Goal: Communication & Community: Participate in discussion

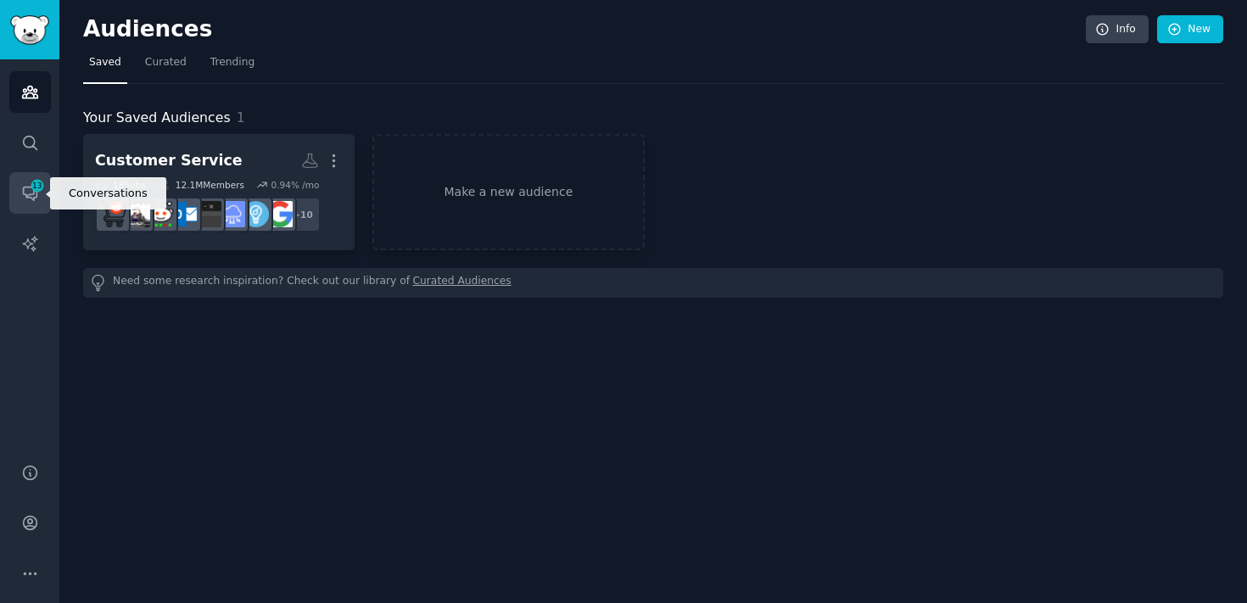
click at [43, 183] on span "13" at bounding box center [37, 186] width 15 height 12
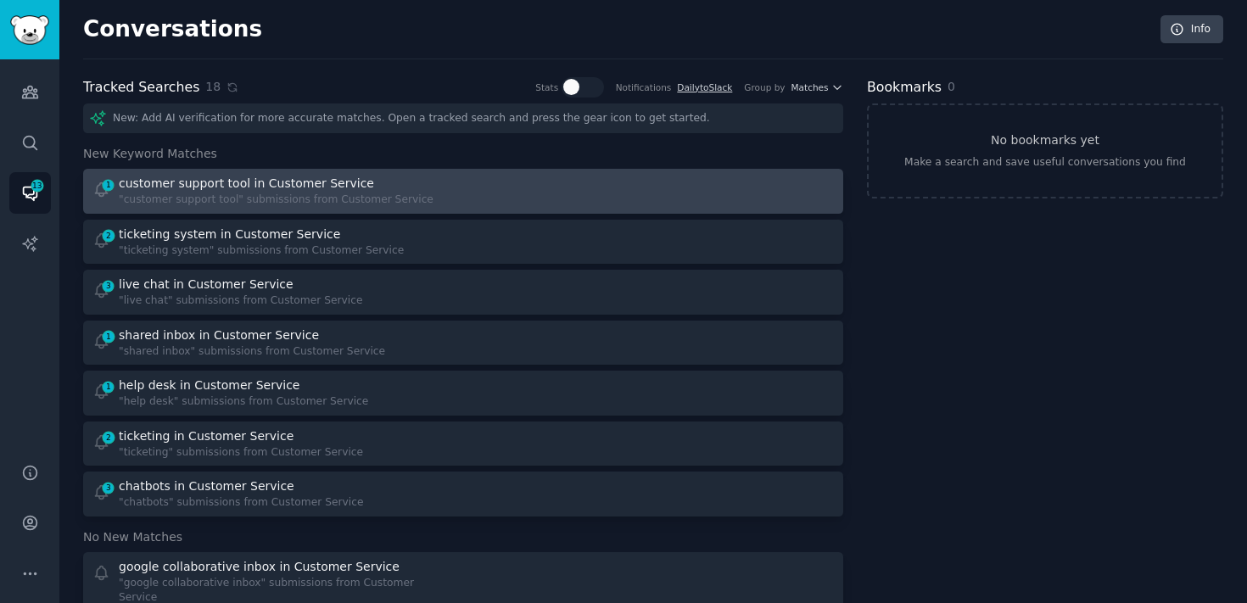
click at [453, 191] on div "1 customer support tool in Customer Service "customer support tool" submissions…" at bounding box center [463, 191] width 748 height 33
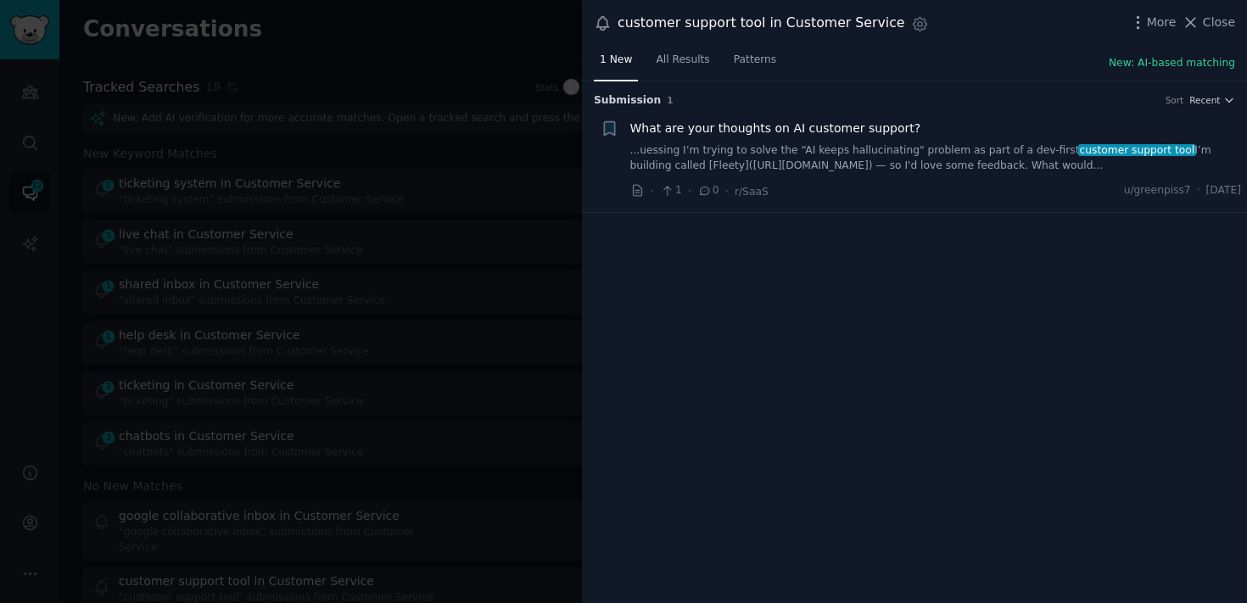
click at [818, 125] on span "What are your thoughts on AI customer support?" at bounding box center [775, 129] width 291 height 18
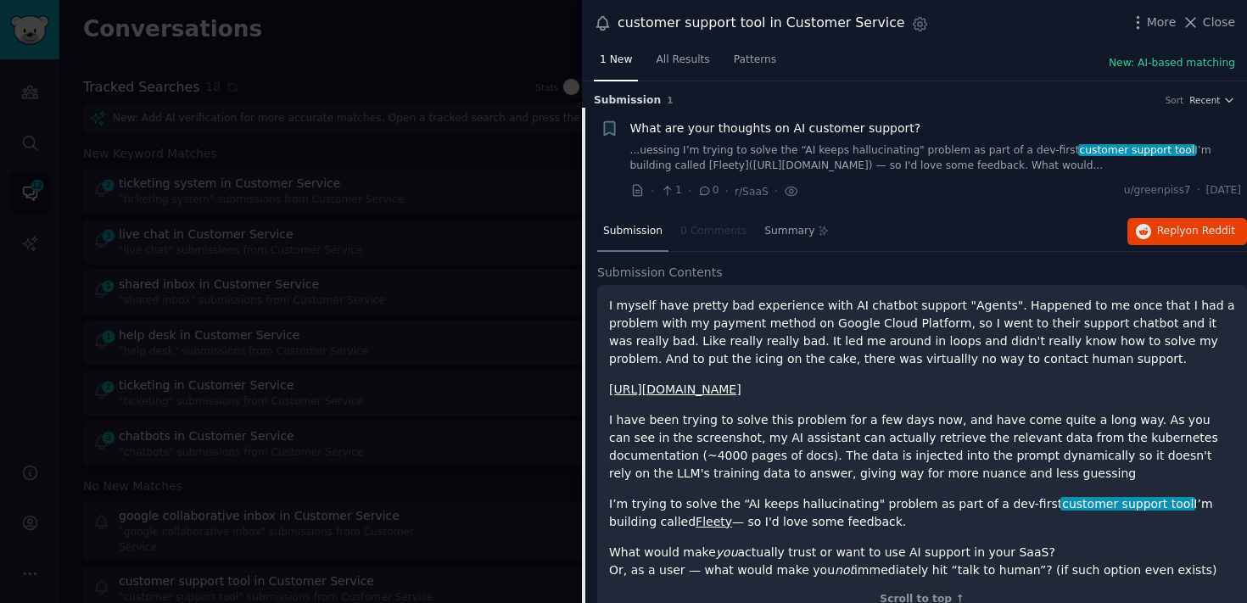
scroll to position [26, 0]
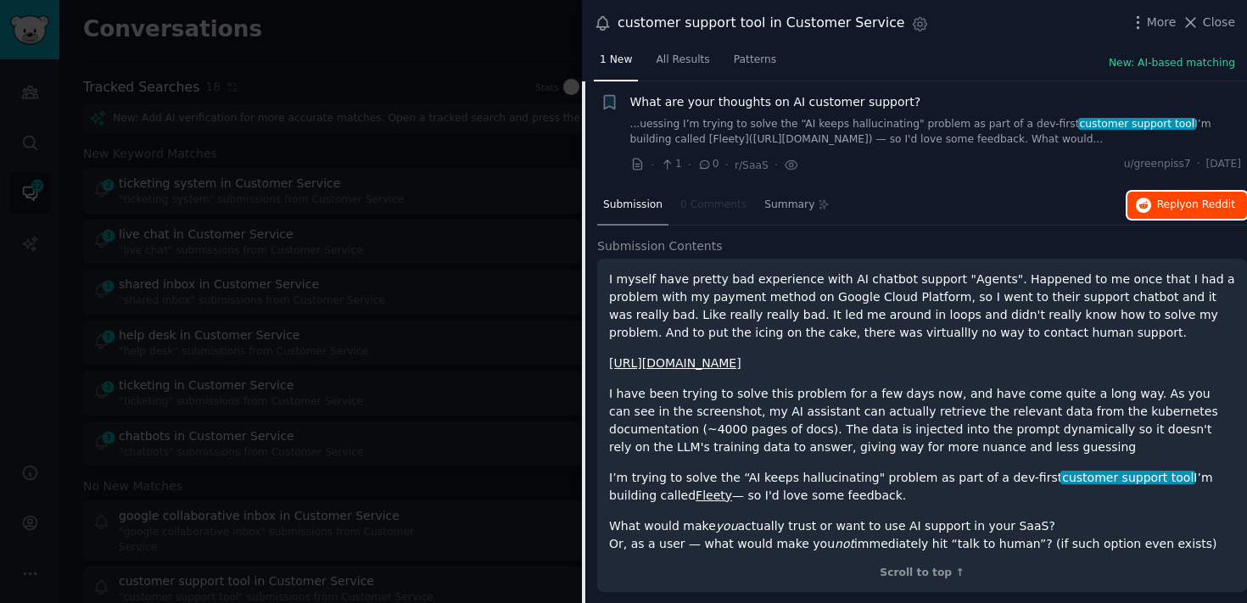
click at [1145, 212] on button "Reply on Reddit" at bounding box center [1187, 205] width 120 height 27
click at [513, 181] on div at bounding box center [623, 301] width 1247 height 603
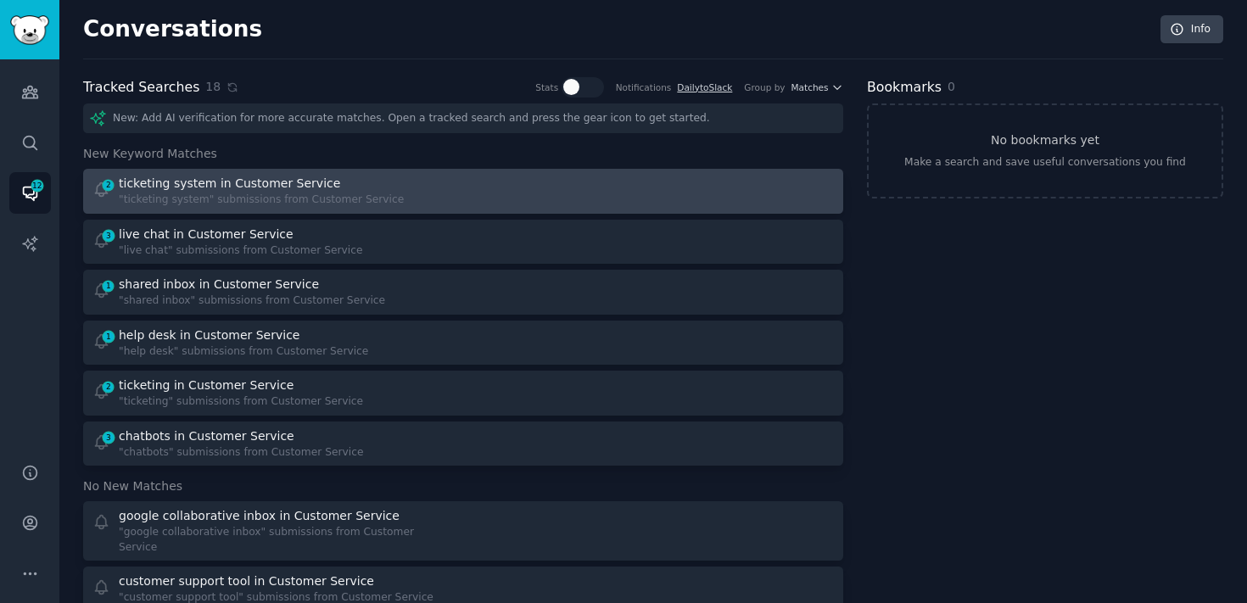
click at [469, 181] on div "2 ticketing system in Customer Service "ticketing system" submissions from Cust…" at bounding box center [463, 191] width 748 height 33
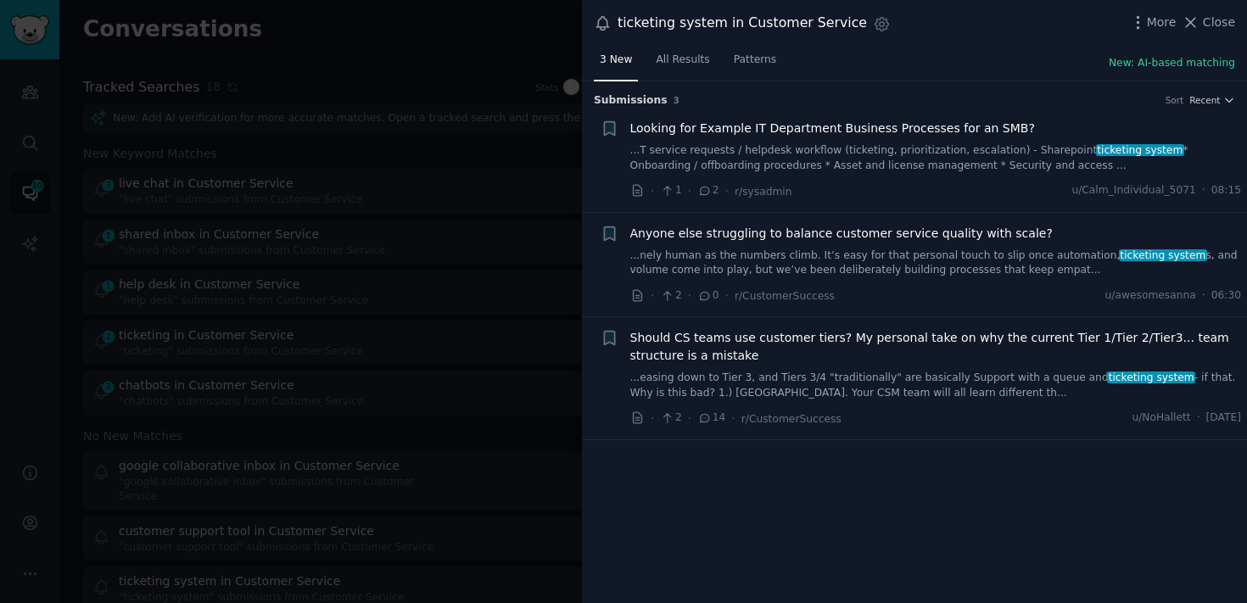
click at [866, 155] on link "...T service requests / helpdesk workflow (ticketing, prioritization, escalatio…" at bounding box center [935, 158] width 611 height 30
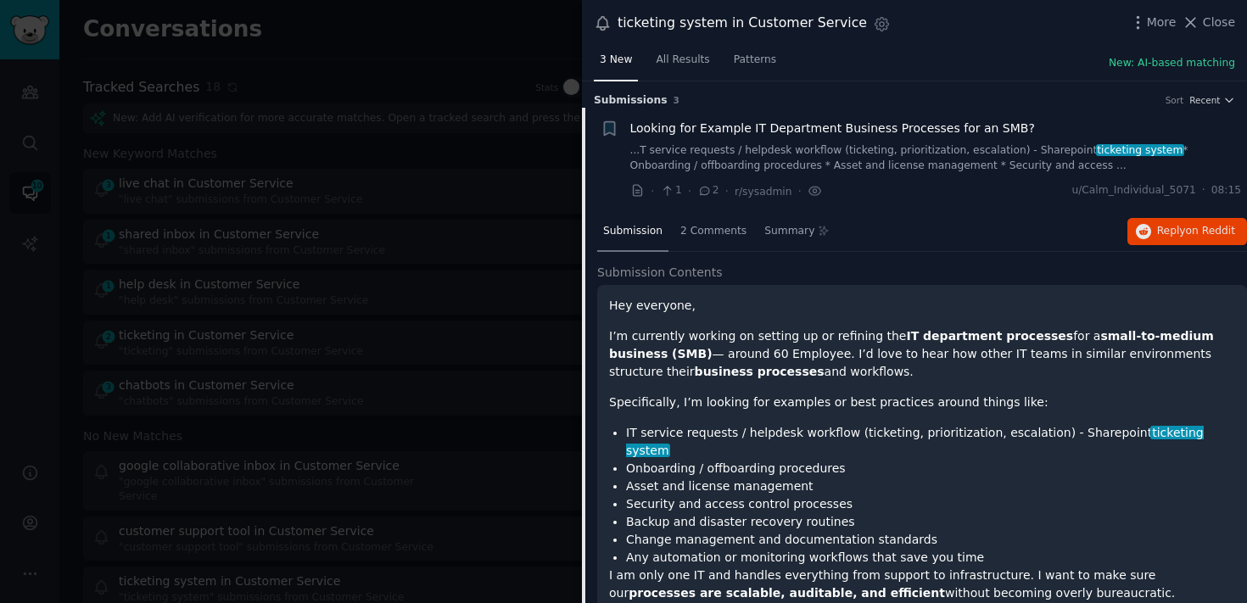
scroll to position [26, 0]
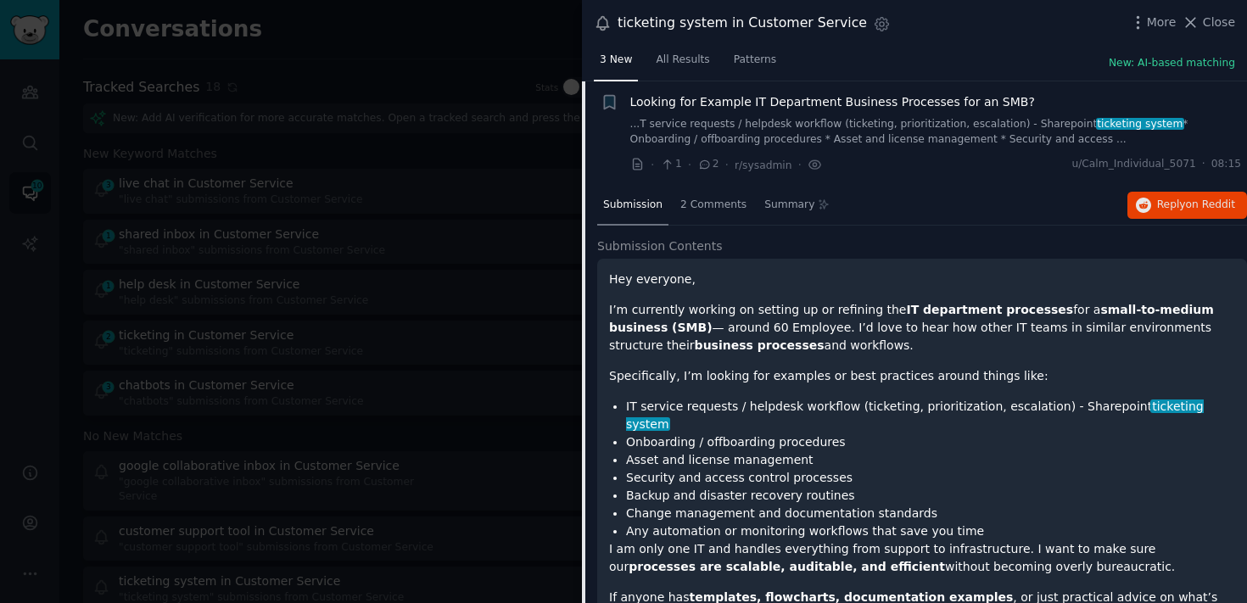
click at [866, 156] on div "· 1 · 2 · r/sysadmin · u/Calm_Individual_5071 · 08:15" at bounding box center [935, 165] width 611 height 18
click at [848, 103] on span "Looking for Example IT Department Business Processes for an SMB?" at bounding box center [832, 102] width 405 height 18
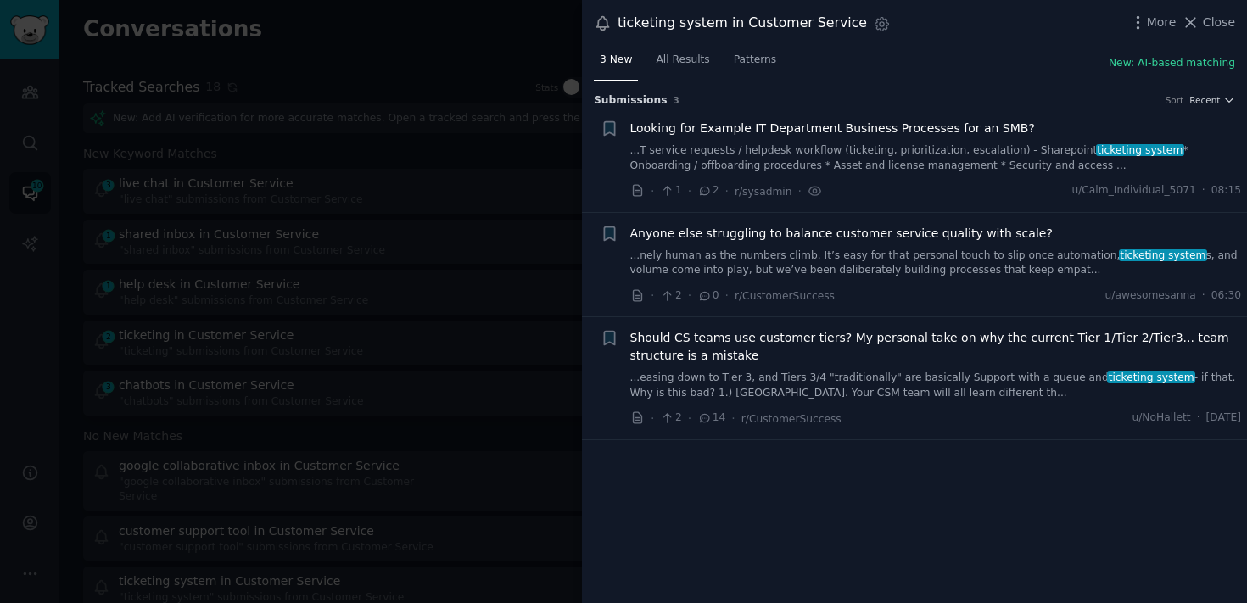
click at [832, 265] on link "...nely human as the numbers climb. It’s easy for that personal touch to slip o…" at bounding box center [935, 263] width 611 height 30
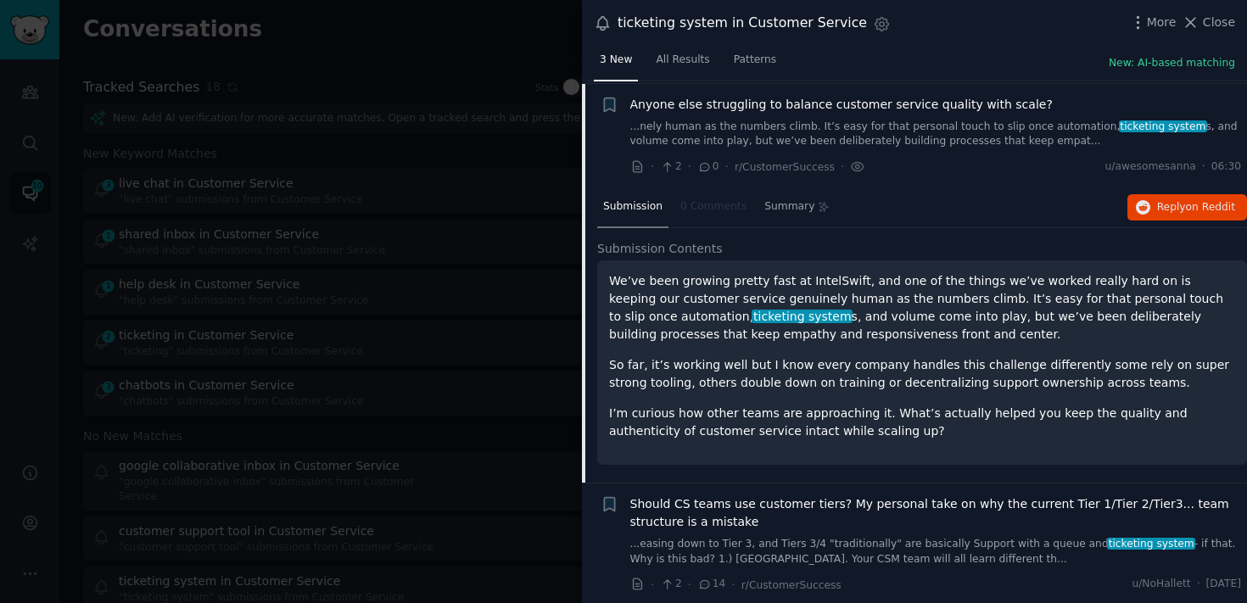
scroll to position [131, 0]
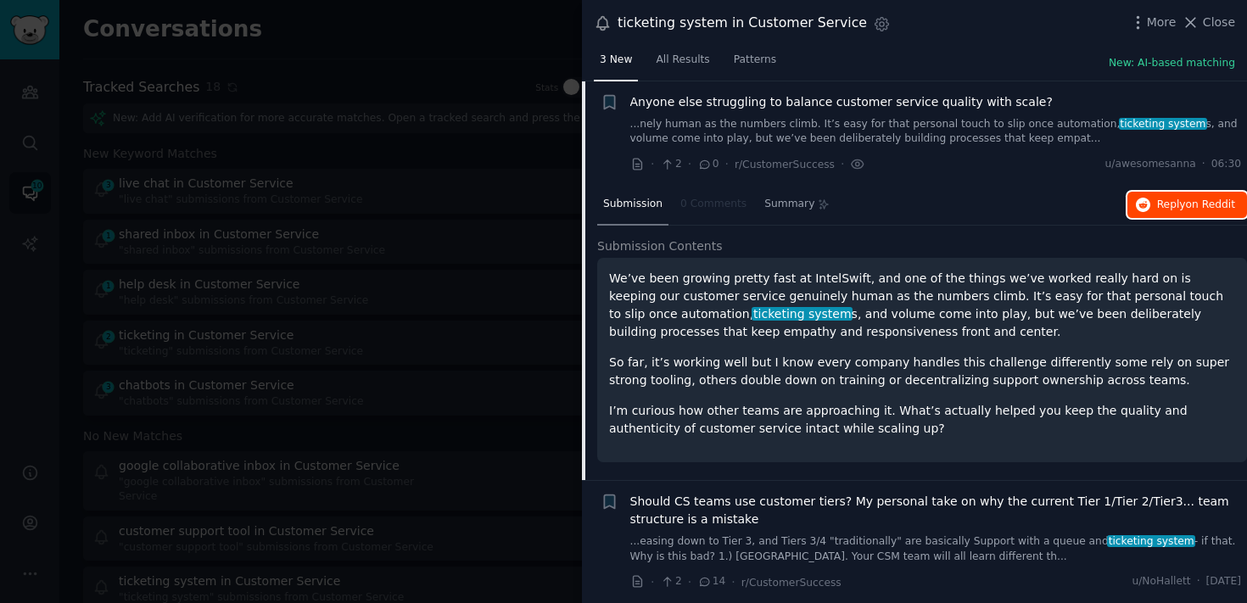
click at [1164, 200] on span "Reply on Reddit" at bounding box center [1196, 205] width 78 height 15
click at [865, 131] on link "...nely human as the numbers climb. It’s easy for that personal touch to slip o…" at bounding box center [935, 132] width 611 height 30
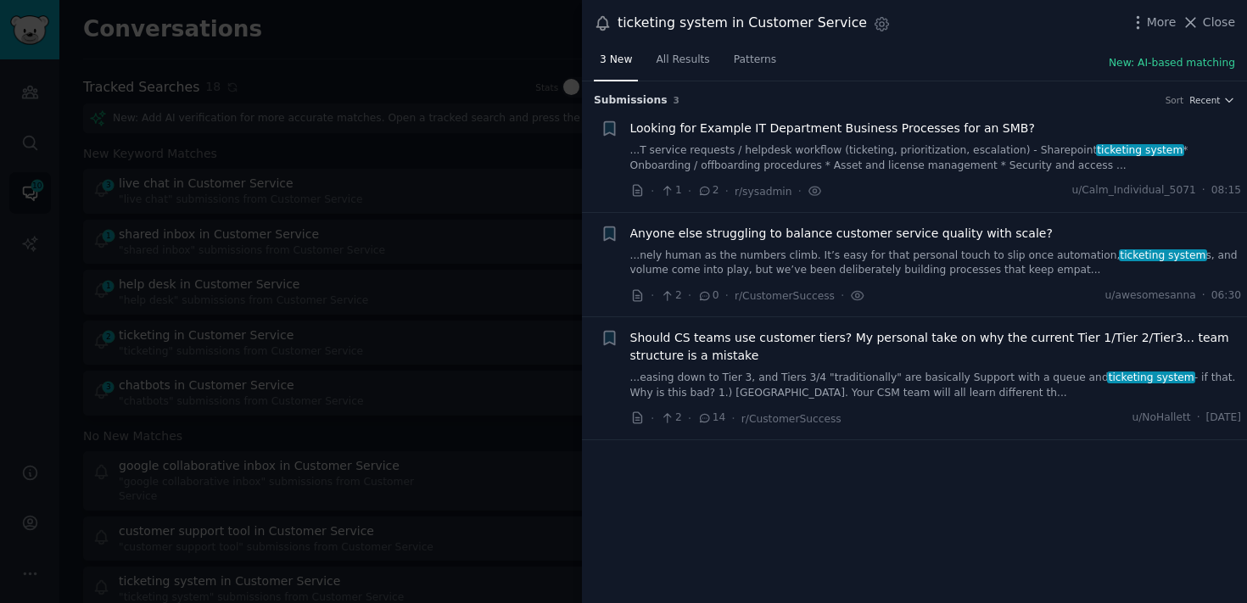
click at [980, 388] on link "...easing down to Tier 3, and Tiers 3/4 "traditionally" are basically Support w…" at bounding box center [935, 386] width 611 height 30
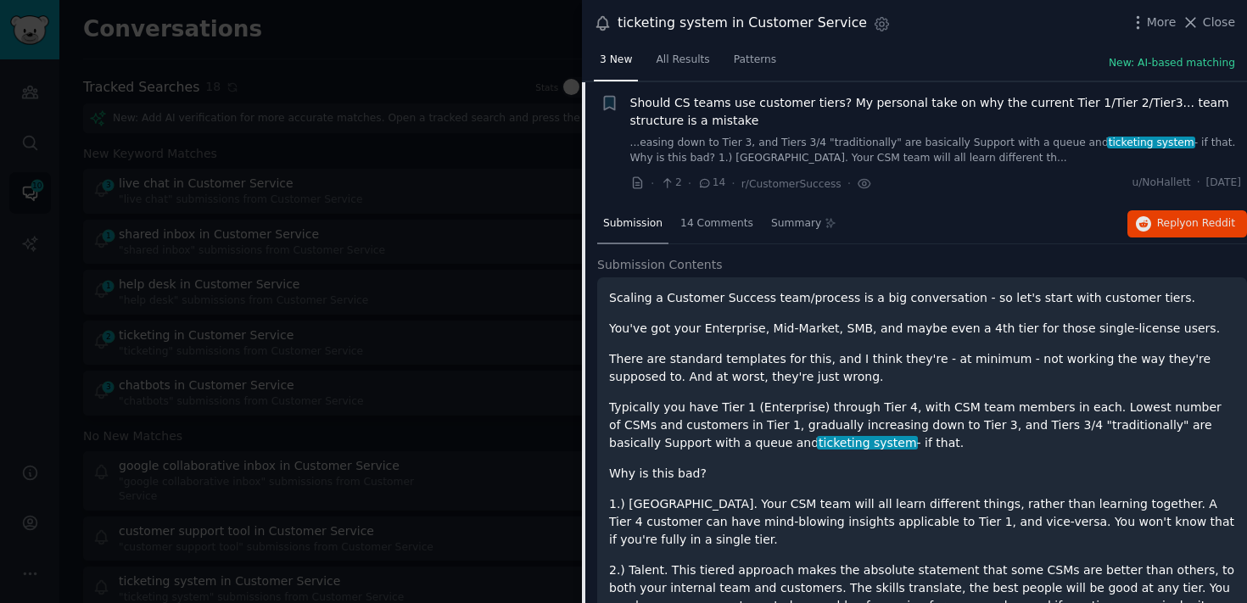
scroll to position [236, 0]
click at [1150, 215] on button "Reply on Reddit" at bounding box center [1187, 222] width 120 height 27
click at [958, 139] on link "...easing down to Tier 3, and Tiers 3/4 "traditionally" are basically Support w…" at bounding box center [935, 150] width 611 height 30
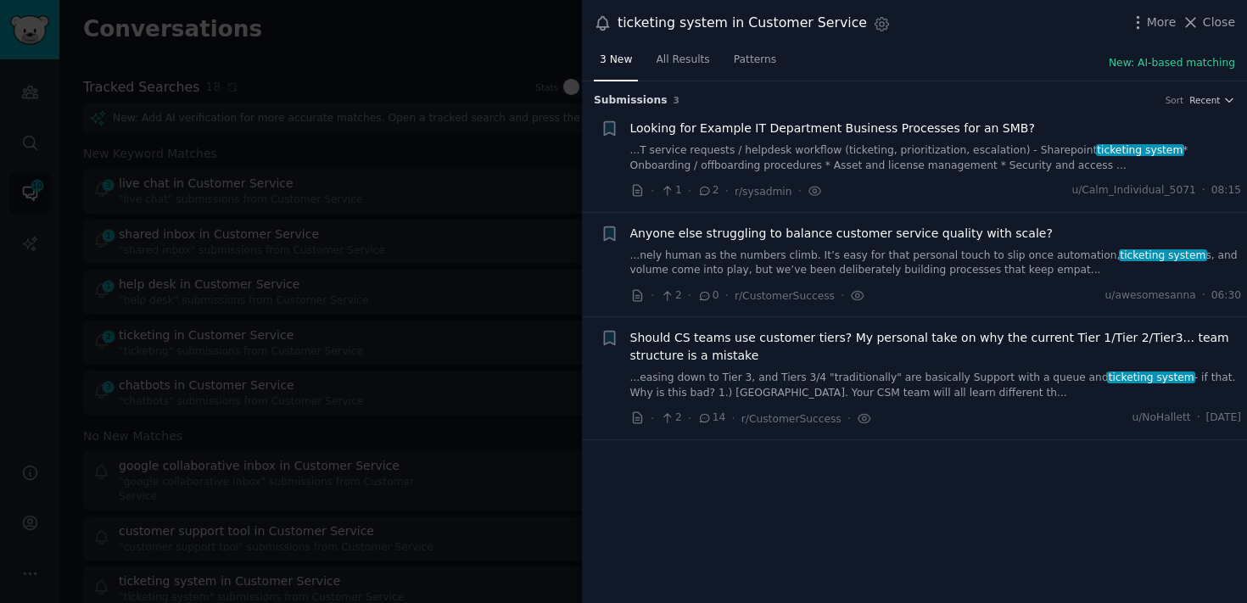
click at [420, 214] on div at bounding box center [623, 301] width 1247 height 603
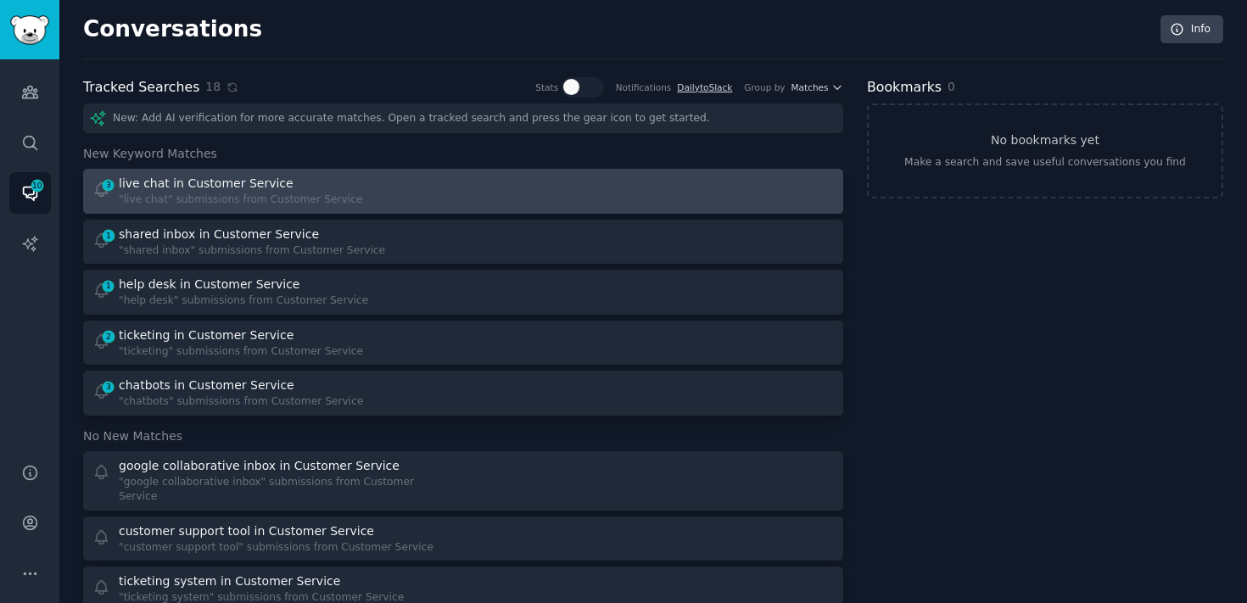
click at [229, 193] on div ""live chat" submissions from Customer Service" at bounding box center [241, 200] width 244 height 15
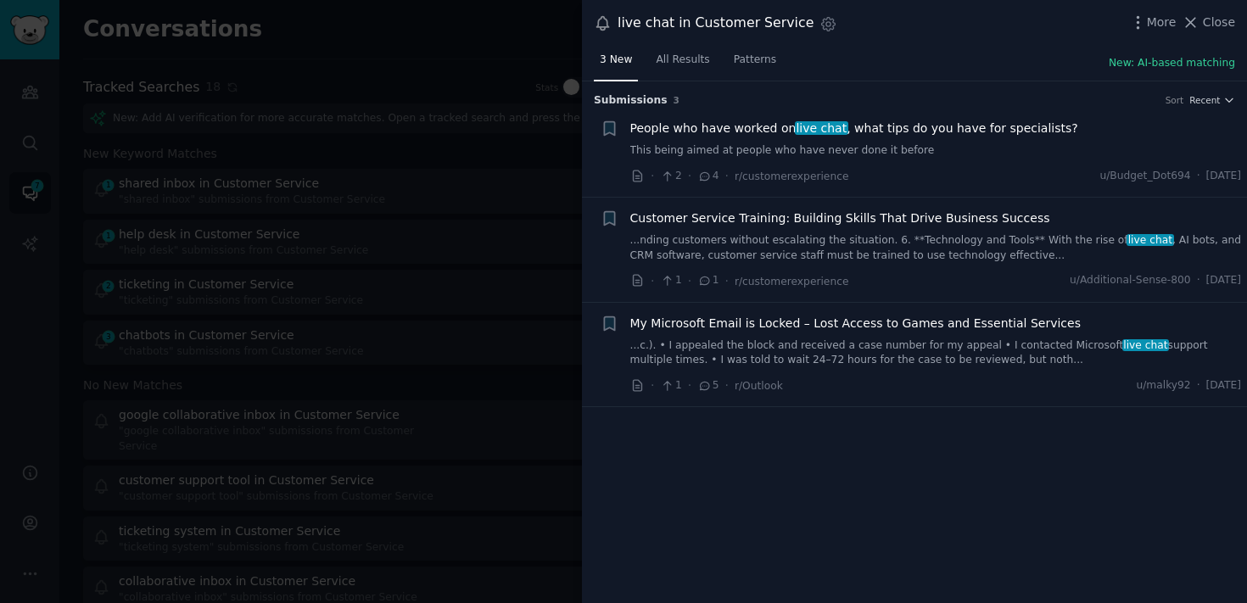
click at [767, 143] on link "This being aimed at people who have never done it before" at bounding box center [935, 150] width 611 height 15
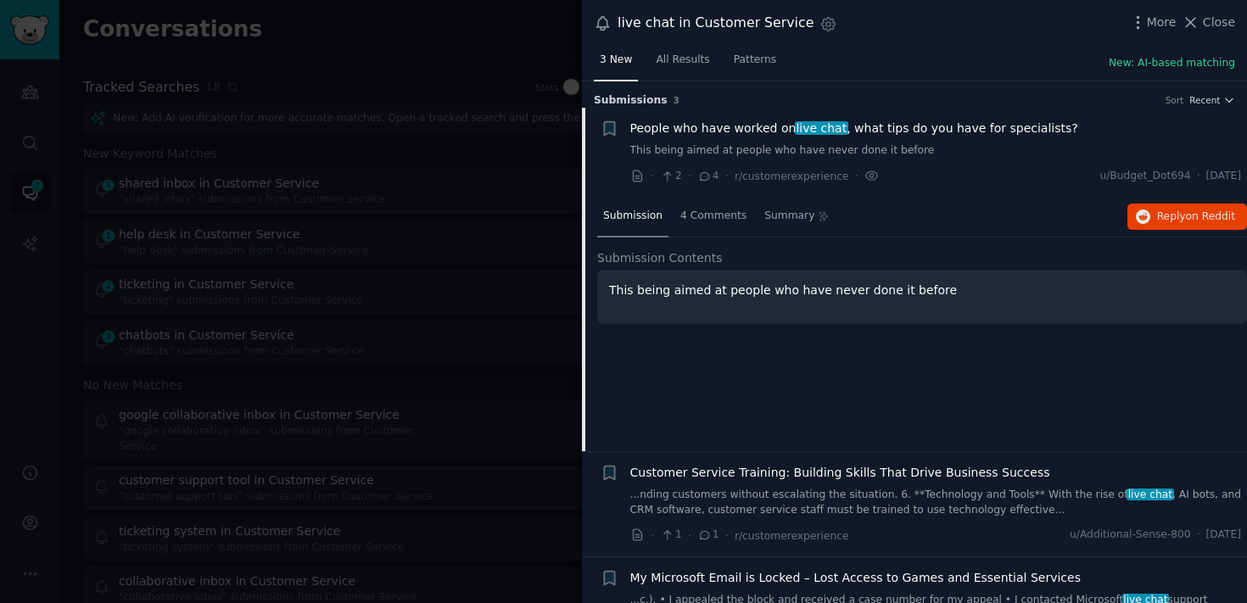
scroll to position [26, 0]
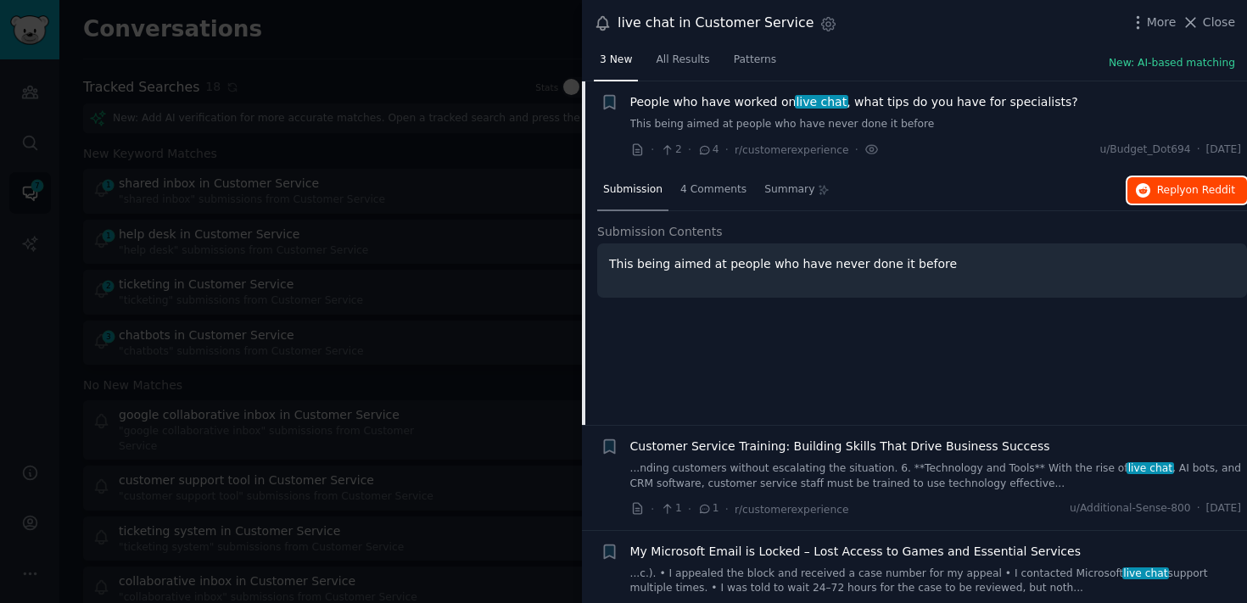
click at [1205, 186] on span "on Reddit" at bounding box center [1210, 190] width 49 height 12
click at [783, 124] on link "This being aimed at people who have never done it before" at bounding box center [935, 124] width 611 height 15
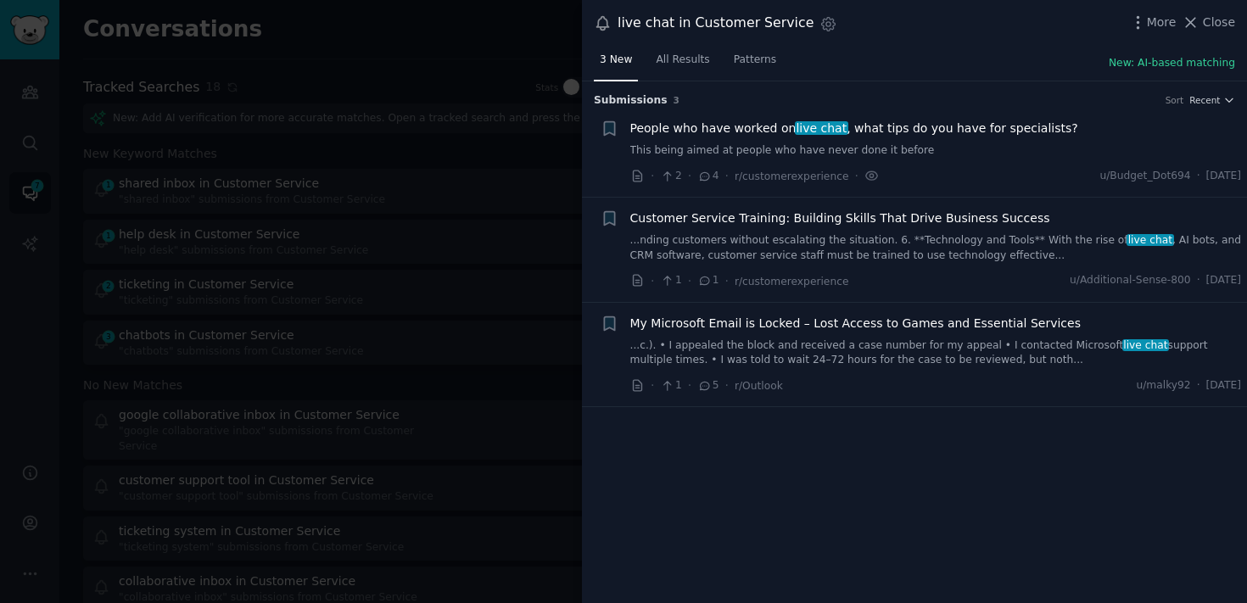
click at [799, 239] on link "...nding customers without escalating the situation. 6. **Technology and Tools*…" at bounding box center [935, 248] width 611 height 30
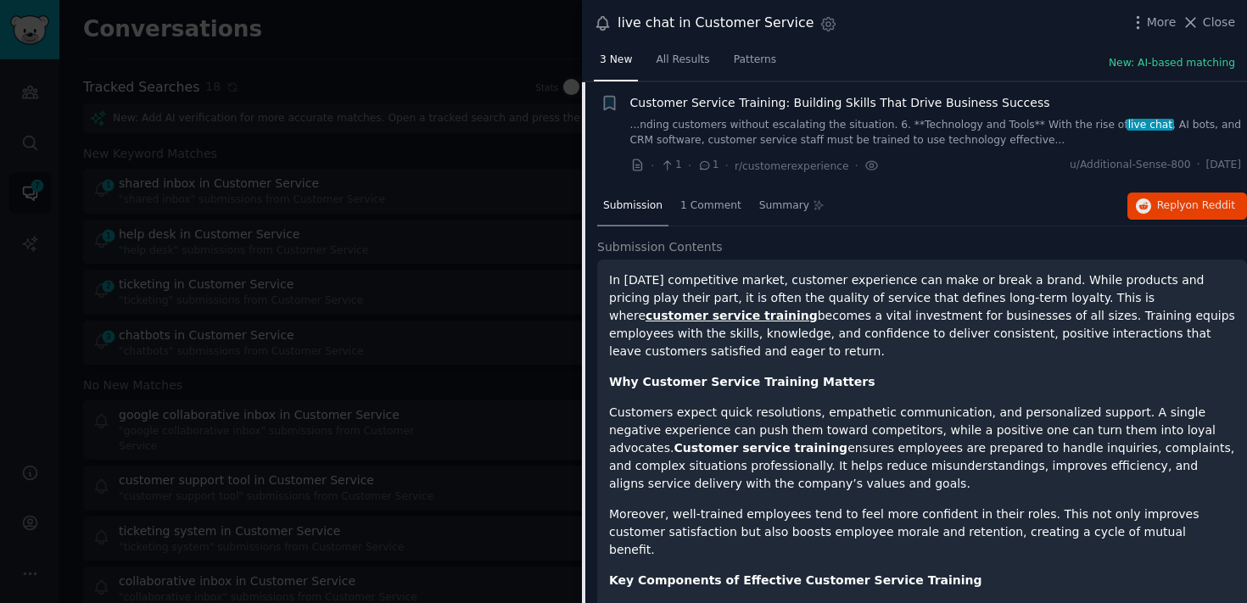
scroll to position [116, 0]
click at [1161, 213] on button "Reply on Reddit" at bounding box center [1187, 205] width 120 height 27
click at [1015, 109] on span "Customer Service Training: Building Skills That Drive Business Success" at bounding box center [840, 102] width 420 height 18
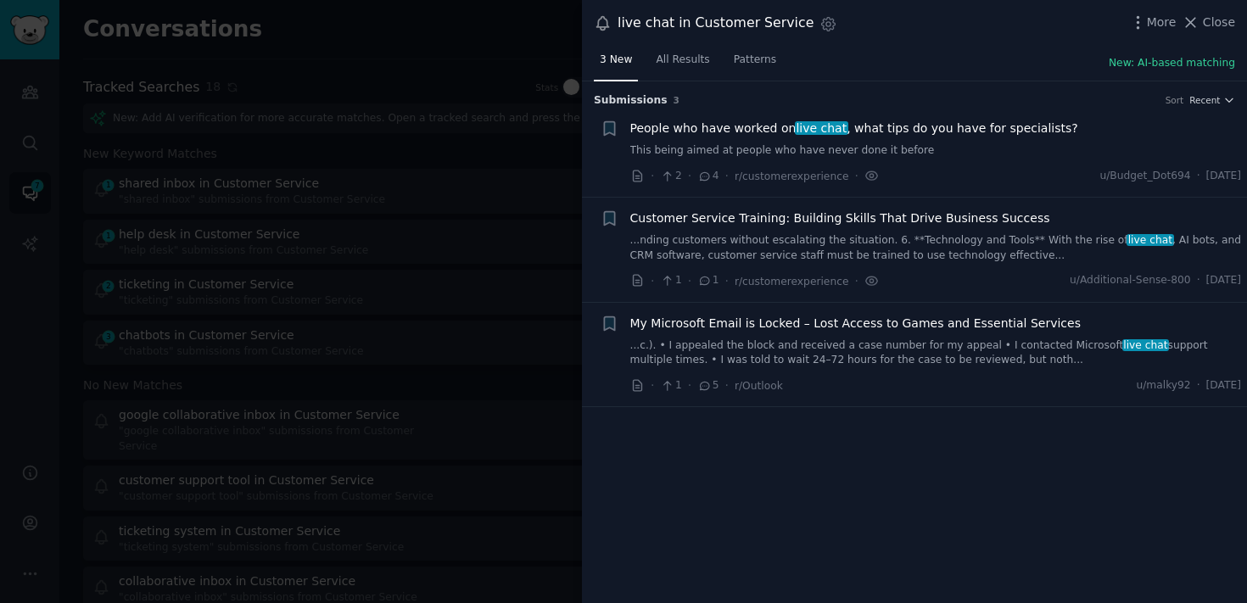
click at [469, 310] on div at bounding box center [623, 301] width 1247 height 603
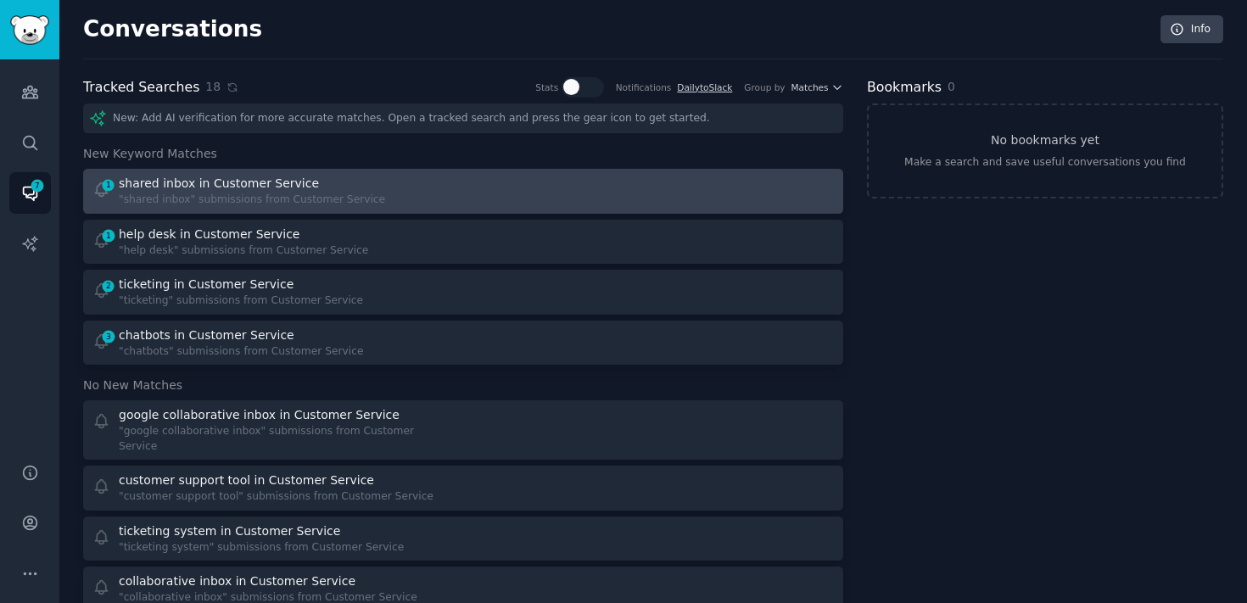
click at [366, 173] on link "1 shared inbox in Customer Service "shared inbox" submissions from Customer Ser…" at bounding box center [463, 191] width 760 height 45
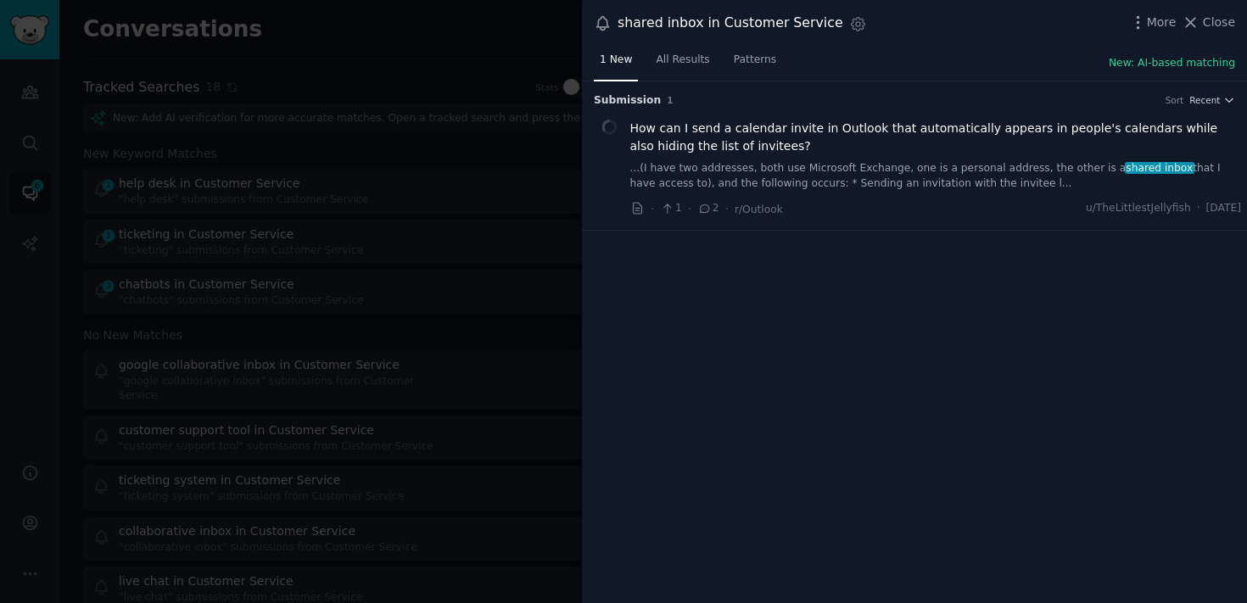
click at [1047, 186] on link "...(I have two addresses, both use Microsoft Exchange, one is a personal addres…" at bounding box center [935, 176] width 611 height 30
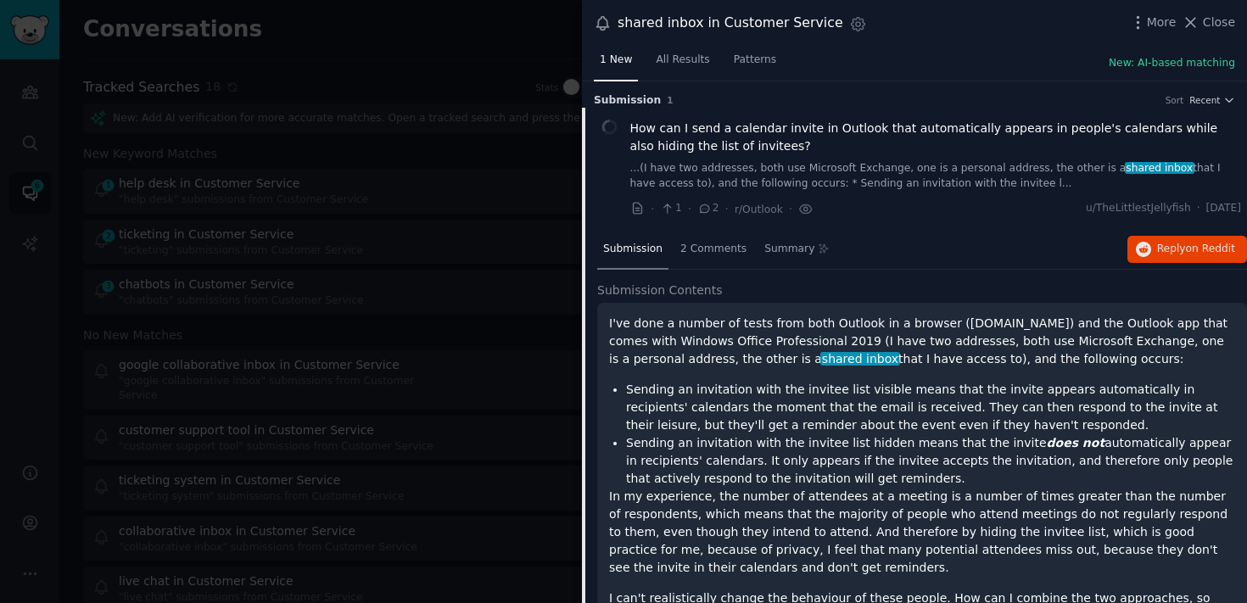
scroll to position [26, 0]
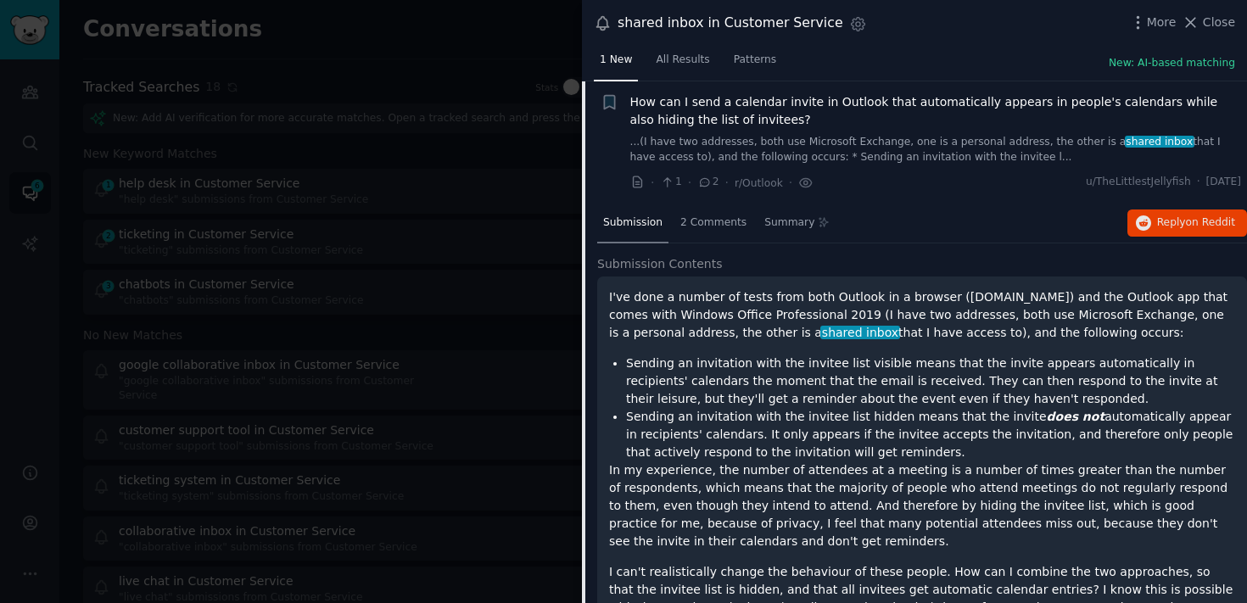
click at [820, 338] on span "shared inbox" at bounding box center [860, 333] width 80 height 14
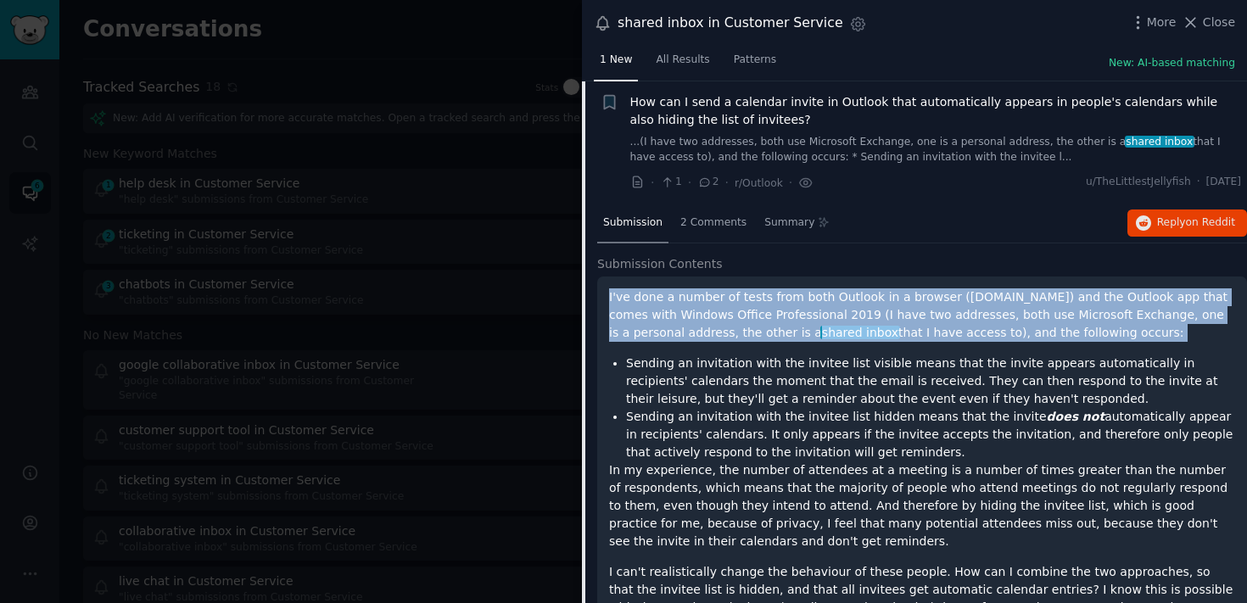
click at [820, 338] on span "shared inbox" at bounding box center [860, 333] width 80 height 14
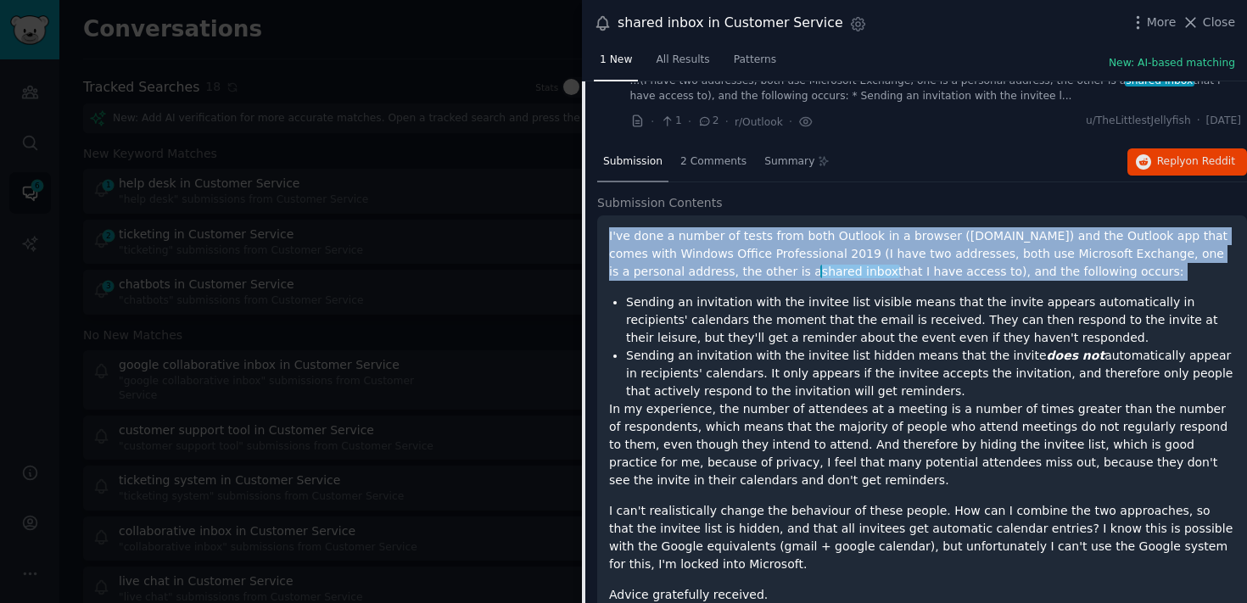
scroll to position [145, 0]
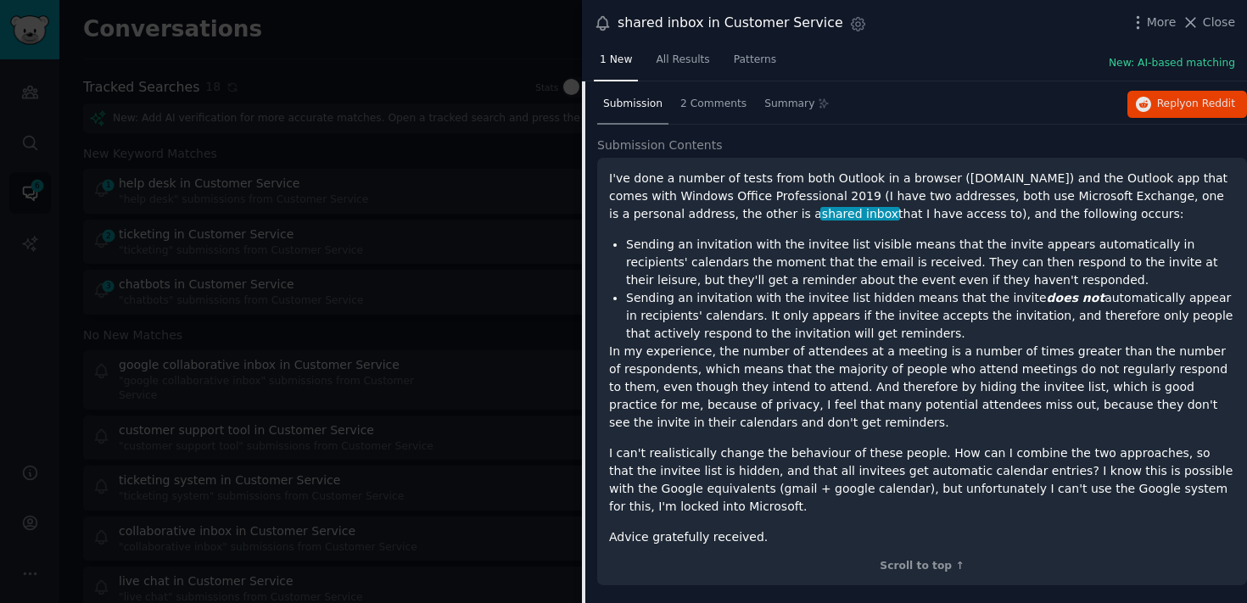
click at [1191, 116] on div "Submission 2 Comments Summary Reply on Reddit" at bounding box center [922, 105] width 650 height 41
click at [1189, 110] on span "Reply on Reddit" at bounding box center [1196, 104] width 78 height 15
click at [423, 319] on div at bounding box center [623, 301] width 1247 height 603
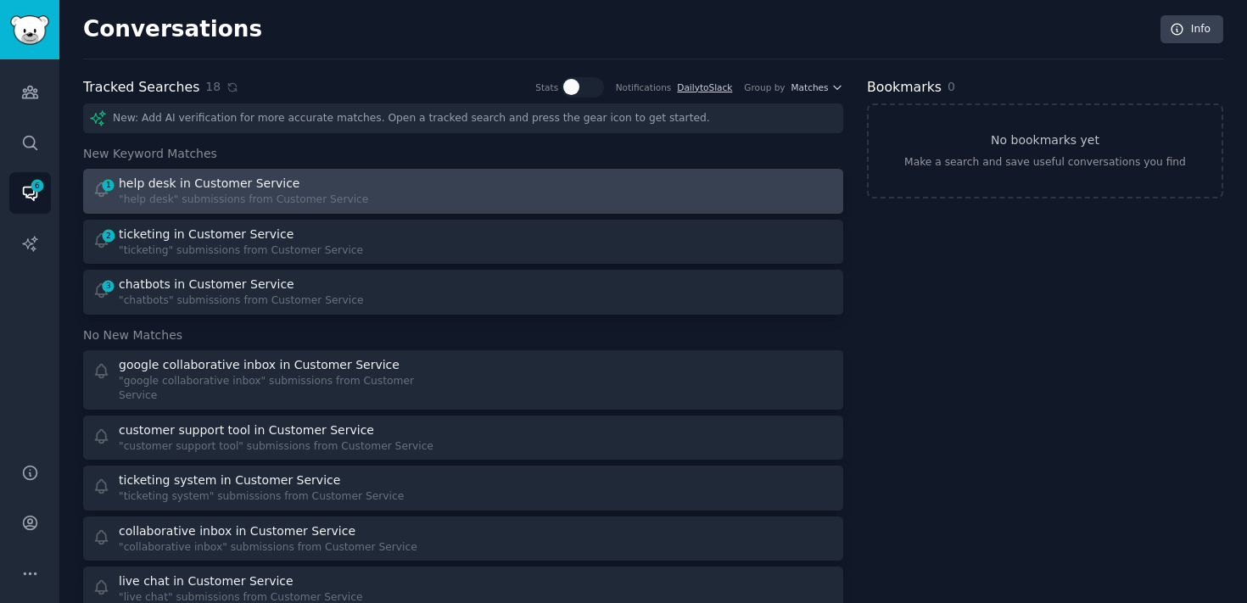
click at [297, 204] on div ""help desk" submissions from Customer Service" at bounding box center [243, 200] width 249 height 15
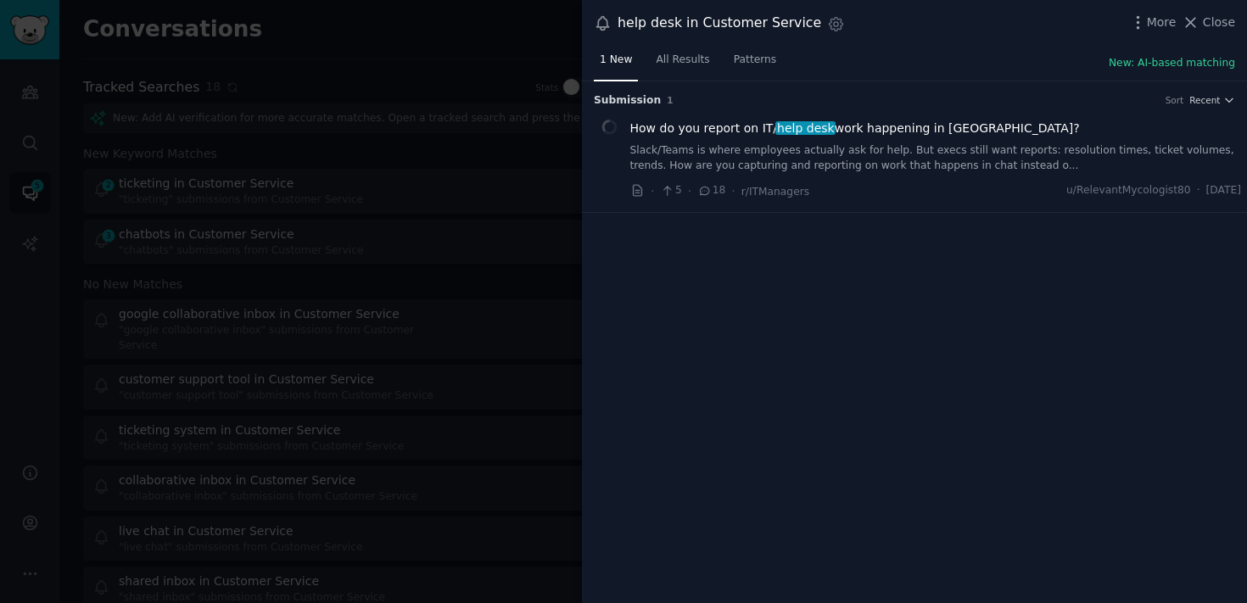
click at [868, 171] on link "Slack/Teams is where employees actually ask for help. But execs still want repo…" at bounding box center [935, 158] width 611 height 30
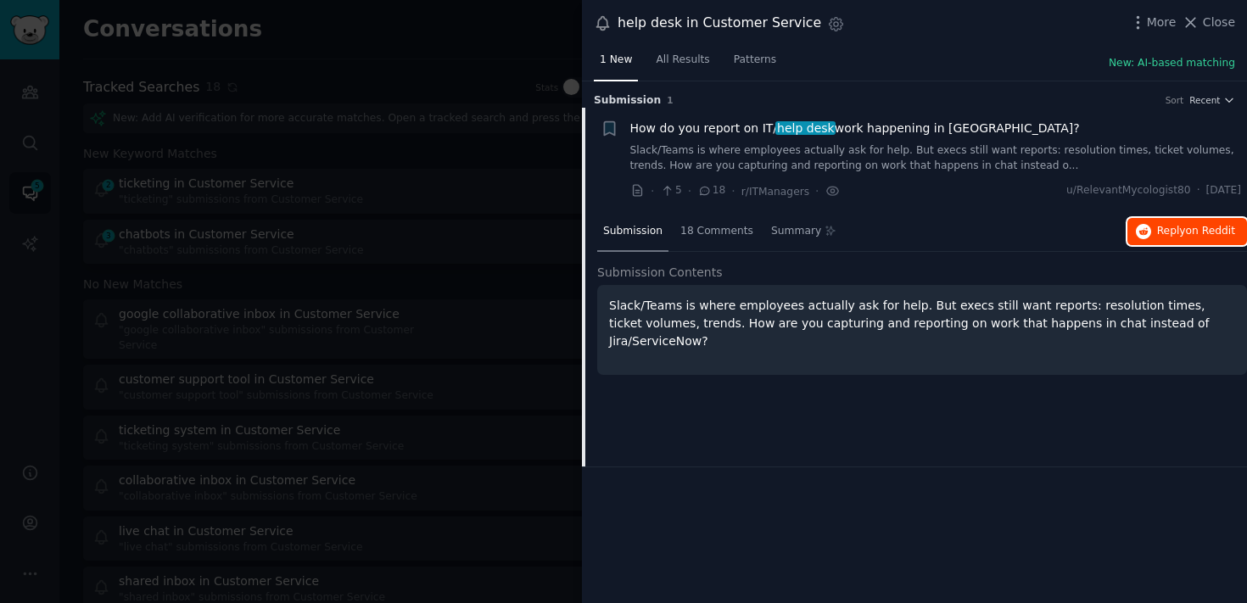
click at [1182, 230] on span "Reply on Reddit" at bounding box center [1196, 231] width 78 height 15
click at [381, 261] on div at bounding box center [623, 301] width 1247 height 603
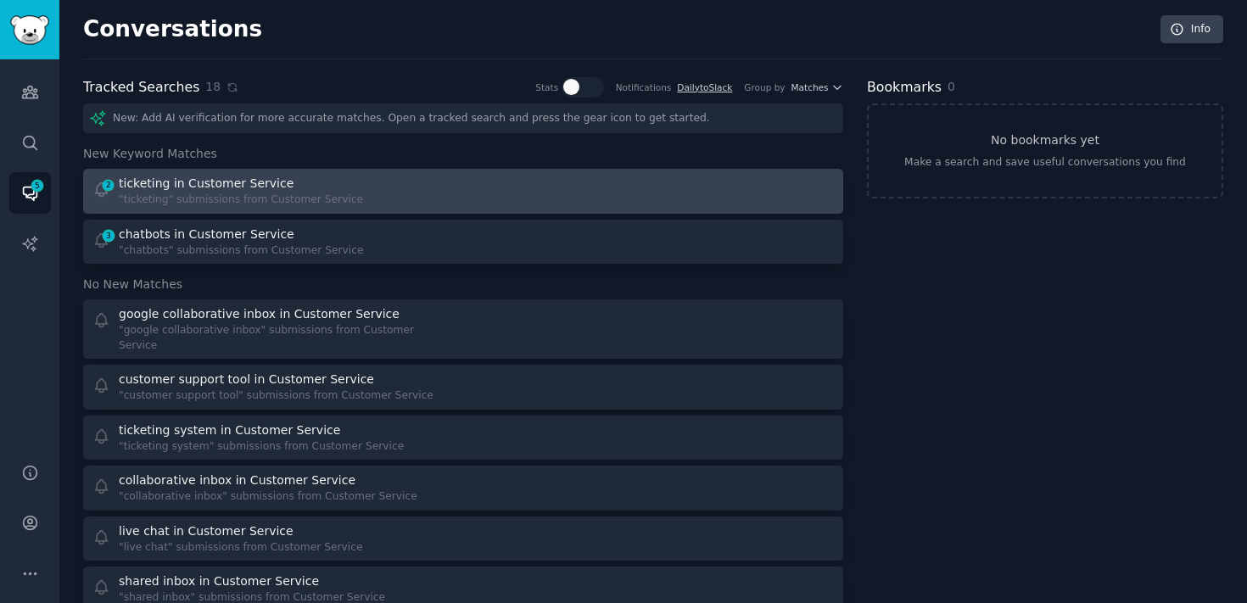
click at [288, 184] on div "ticketing in Customer Service" at bounding box center [241, 184] width 244 height 18
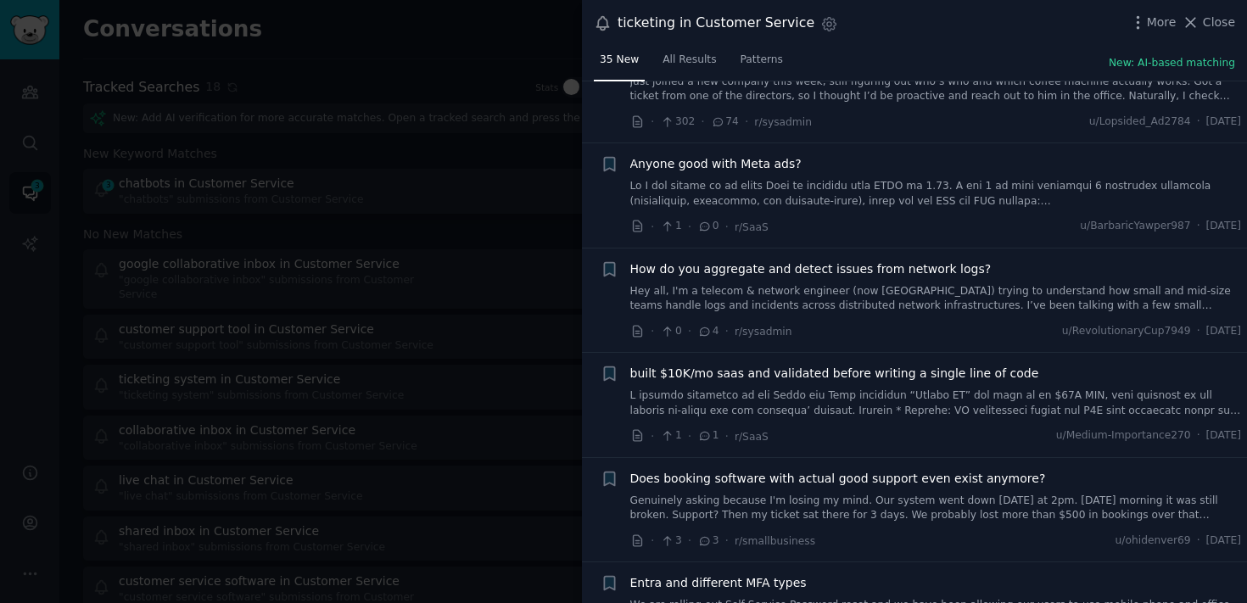
scroll to position [3206, 0]
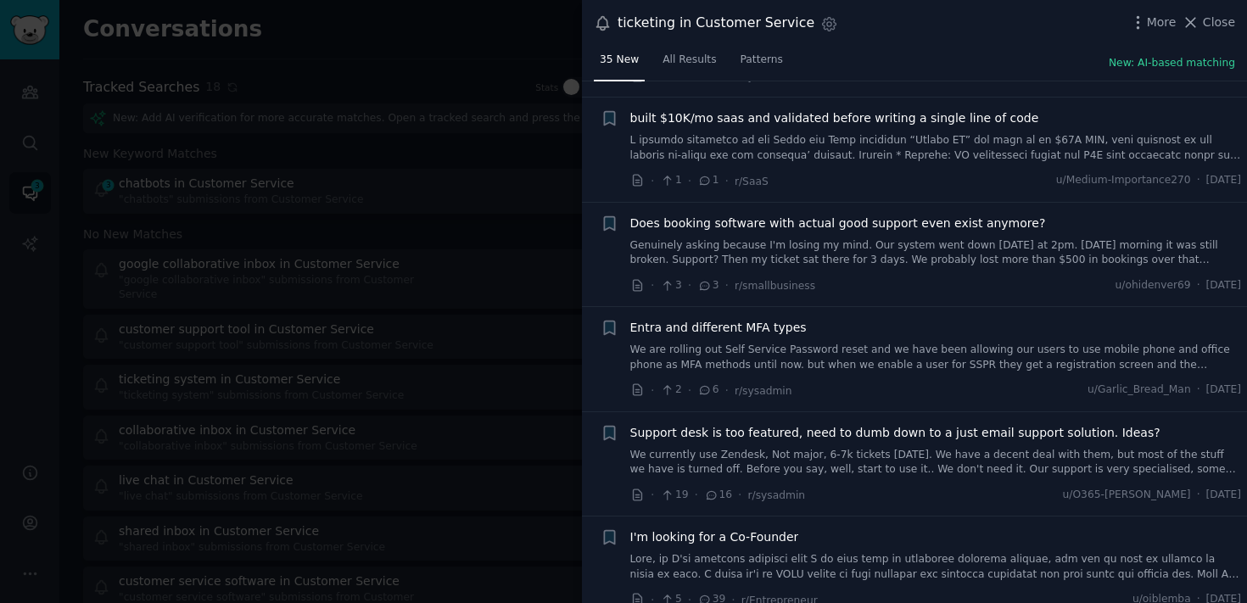
click at [500, 353] on div at bounding box center [623, 301] width 1247 height 603
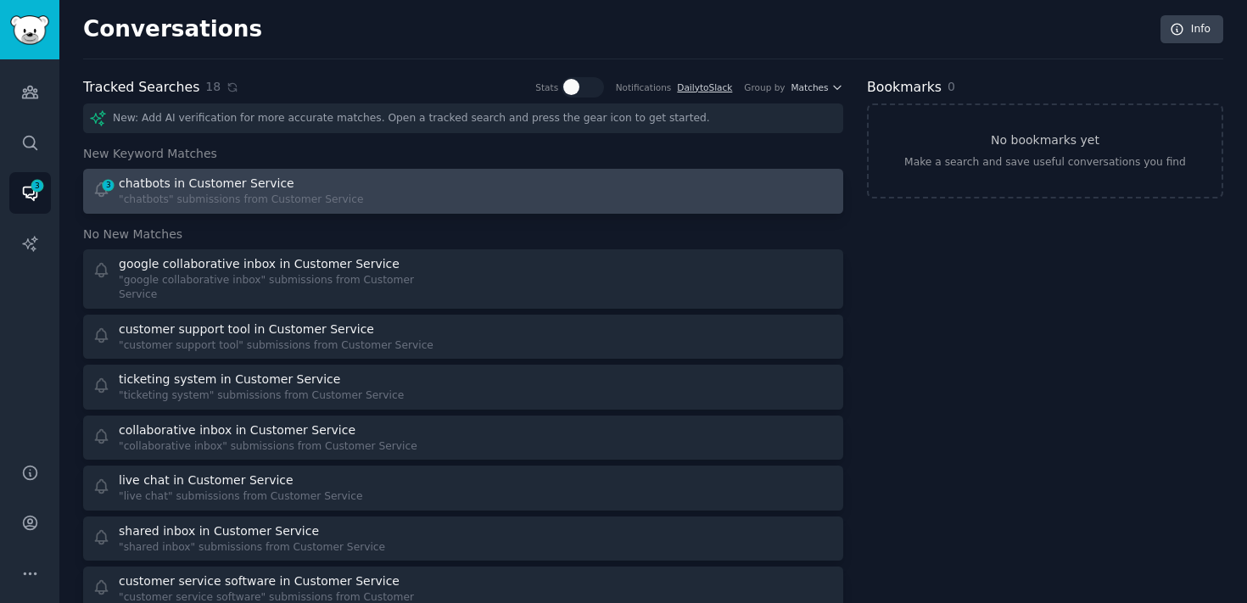
click at [335, 198] on div ""chatbots" submissions from Customer Service" at bounding box center [241, 200] width 244 height 15
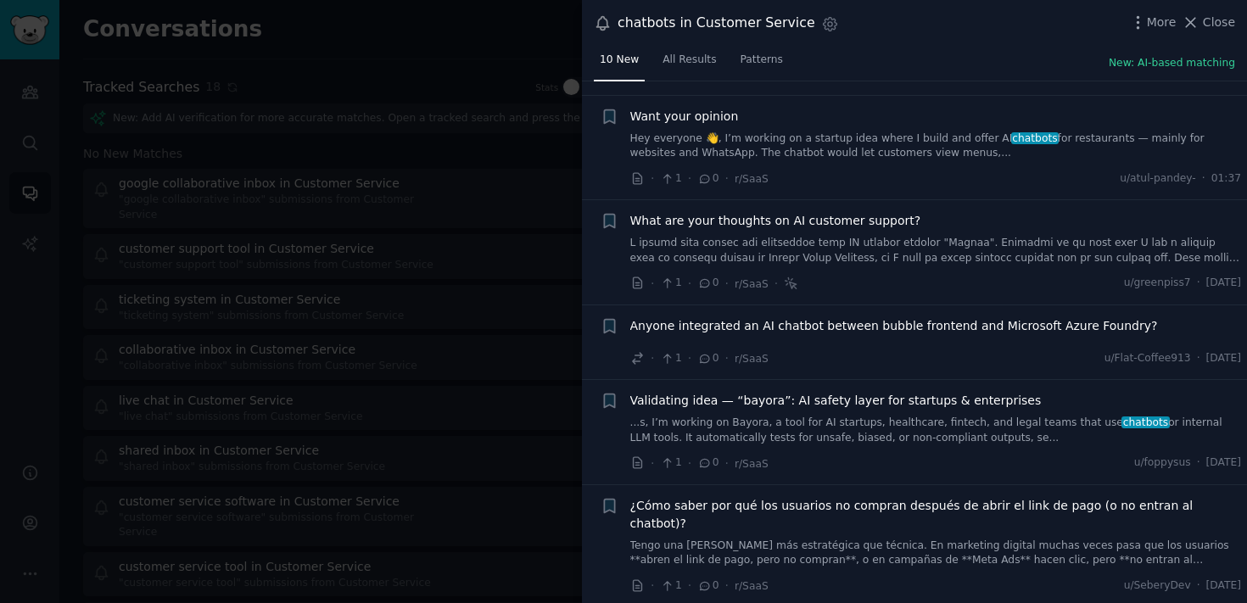
scroll to position [348, 0]
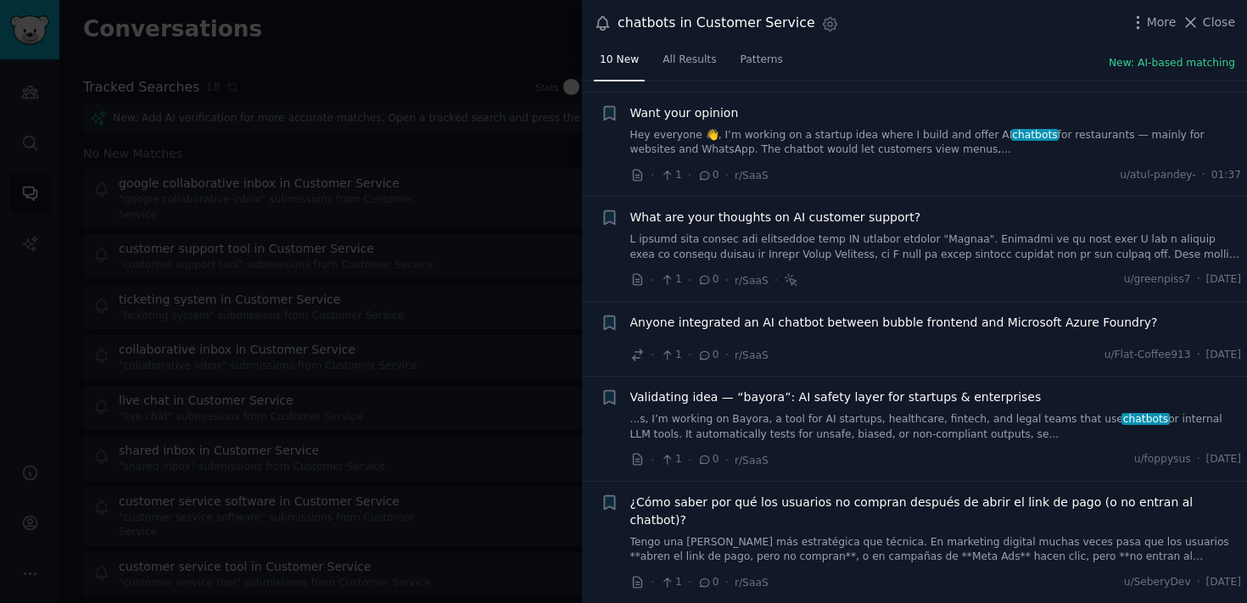
click at [823, 148] on link "Hey everyone 👋, I’m working on a startup idea where I build and offer AI chatbo…" at bounding box center [935, 143] width 611 height 30
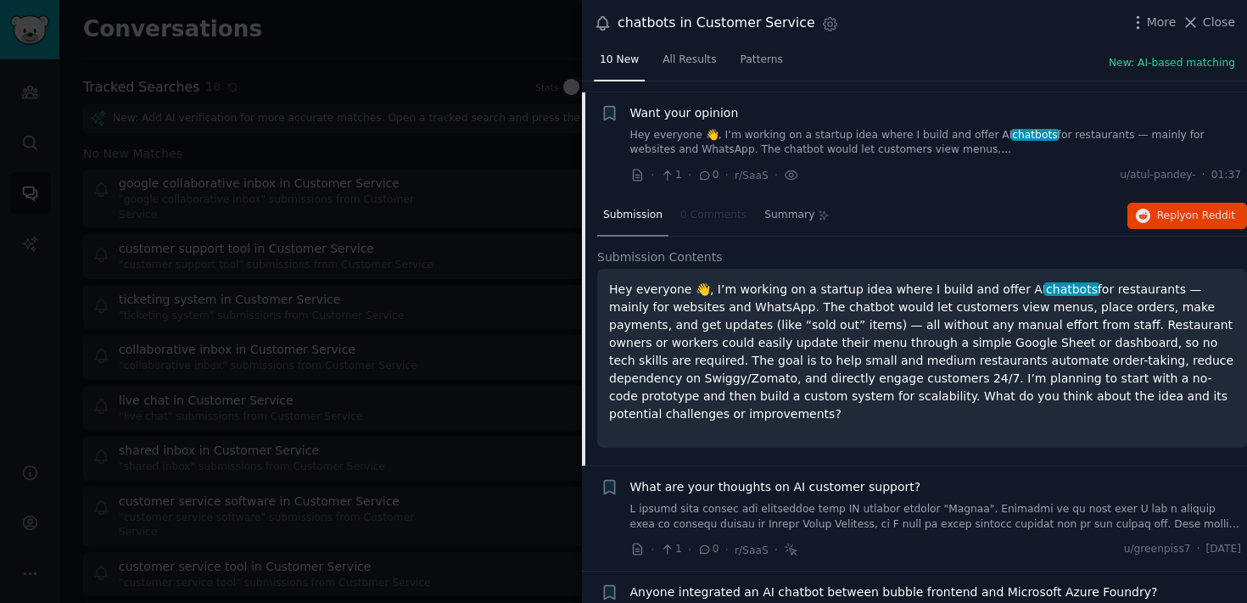
scroll to position [359, 0]
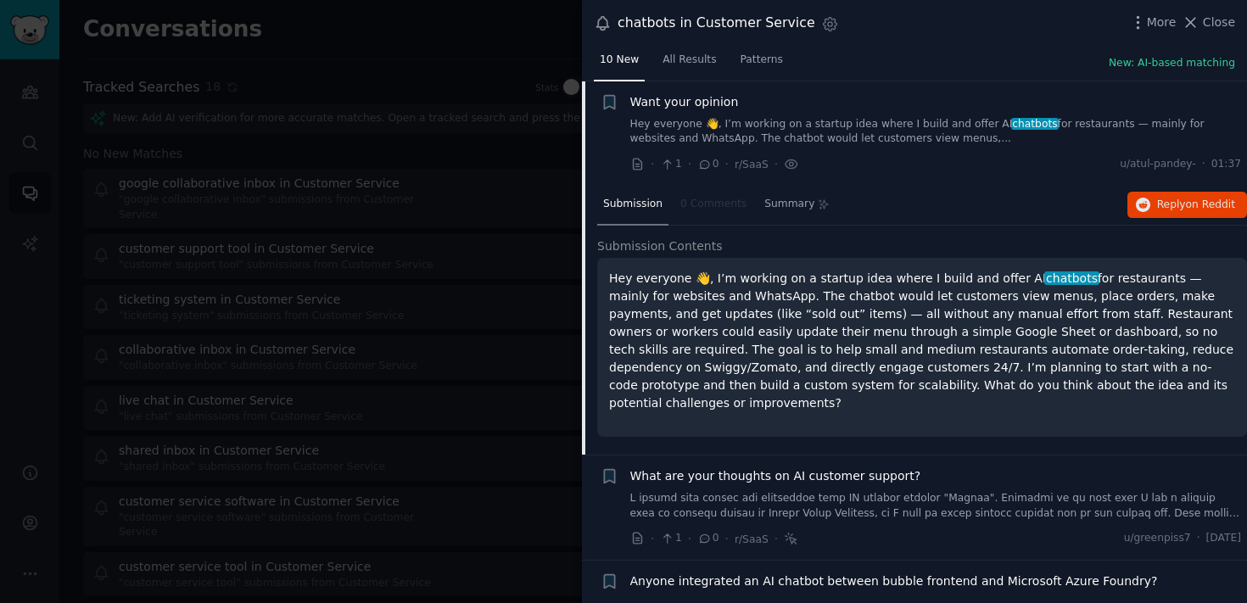
click at [952, 128] on link "Hey everyone 👋, I’m working on a startup idea where I build and offer AI chatbo…" at bounding box center [935, 132] width 611 height 30
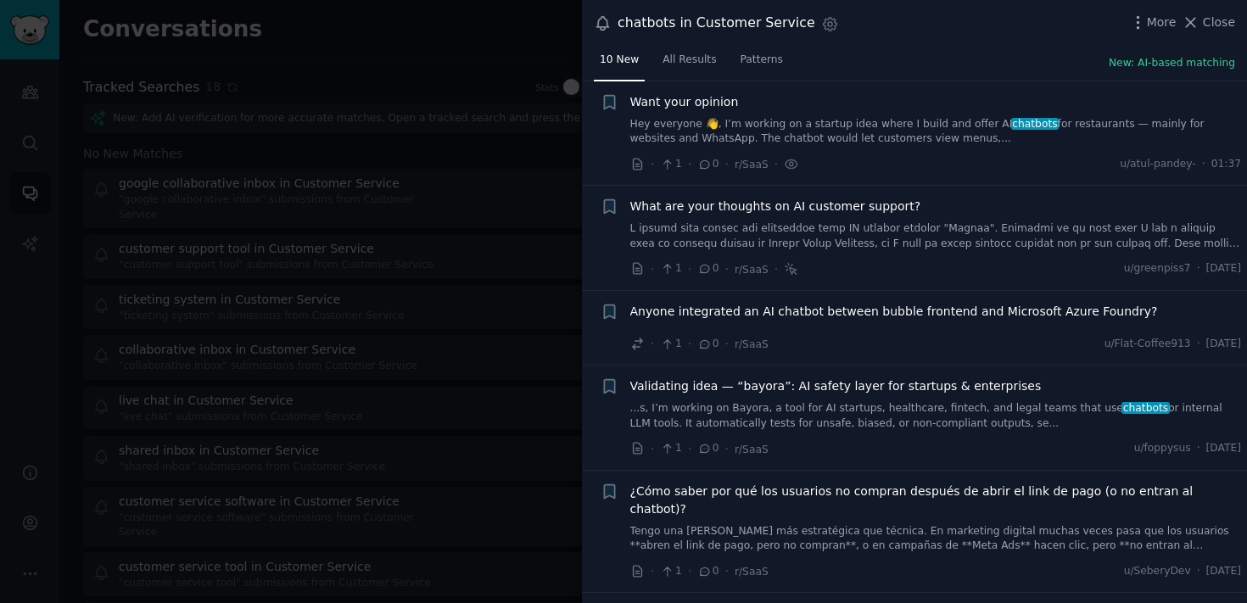
click at [947, 426] on link "...s, I’m working on Bayora, a tool for AI startups, healthcare, fintech, and l…" at bounding box center [935, 416] width 611 height 30
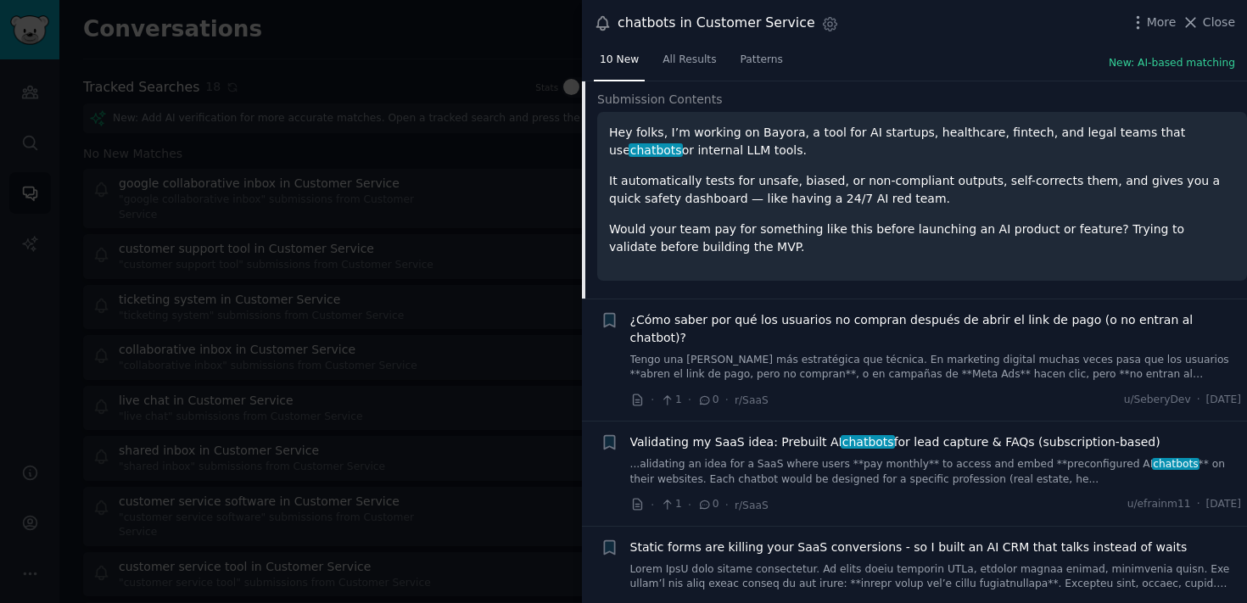
scroll to position [797, 0]
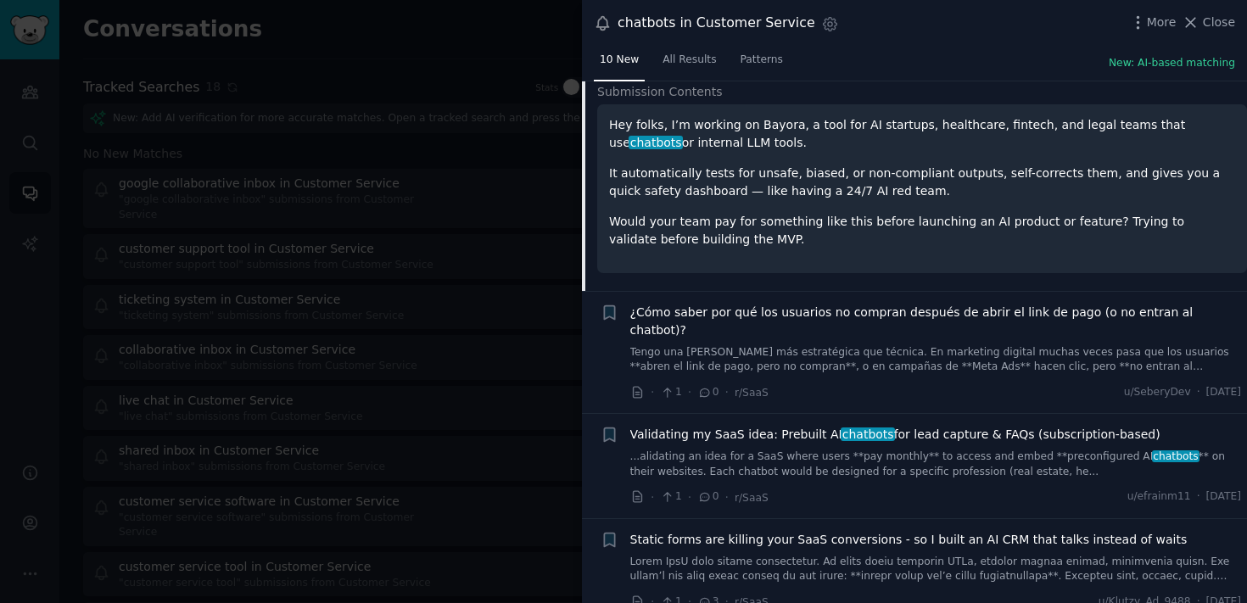
click at [812, 452] on link "...alidating an idea for a SaaS where users **pay monthly** to access and embed…" at bounding box center [935, 464] width 611 height 30
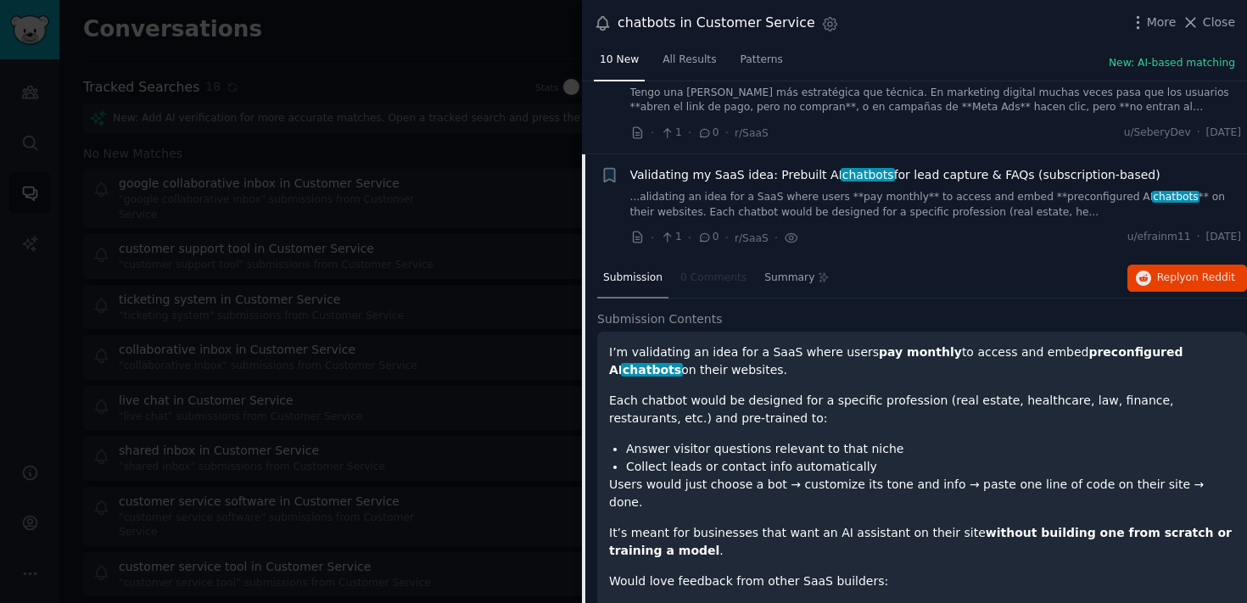
scroll to position [852, 0]
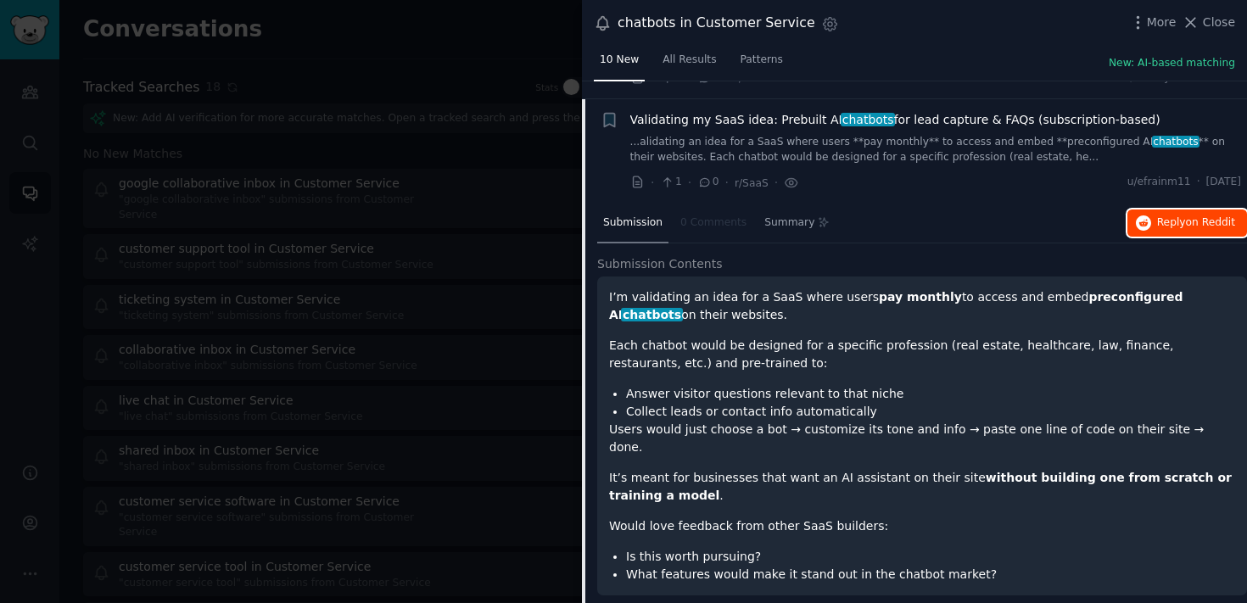
click at [1186, 216] on span "on Reddit" at bounding box center [1210, 222] width 49 height 12
click at [416, 349] on div at bounding box center [623, 301] width 1247 height 603
